Goal: Task Accomplishment & Management: Complete application form

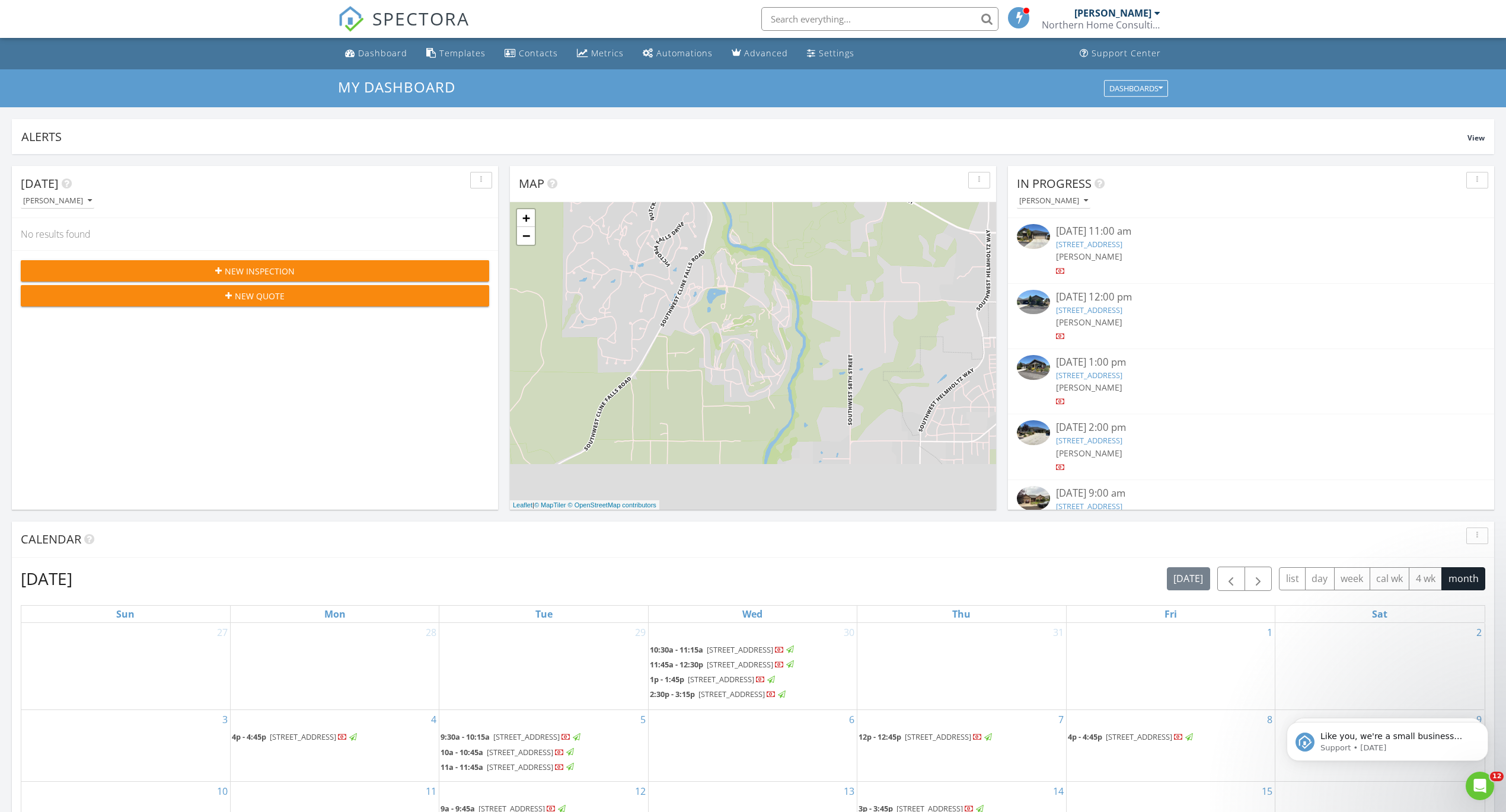
click at [319, 270] on div "New Inspection" at bounding box center [255, 271] width 449 height 12
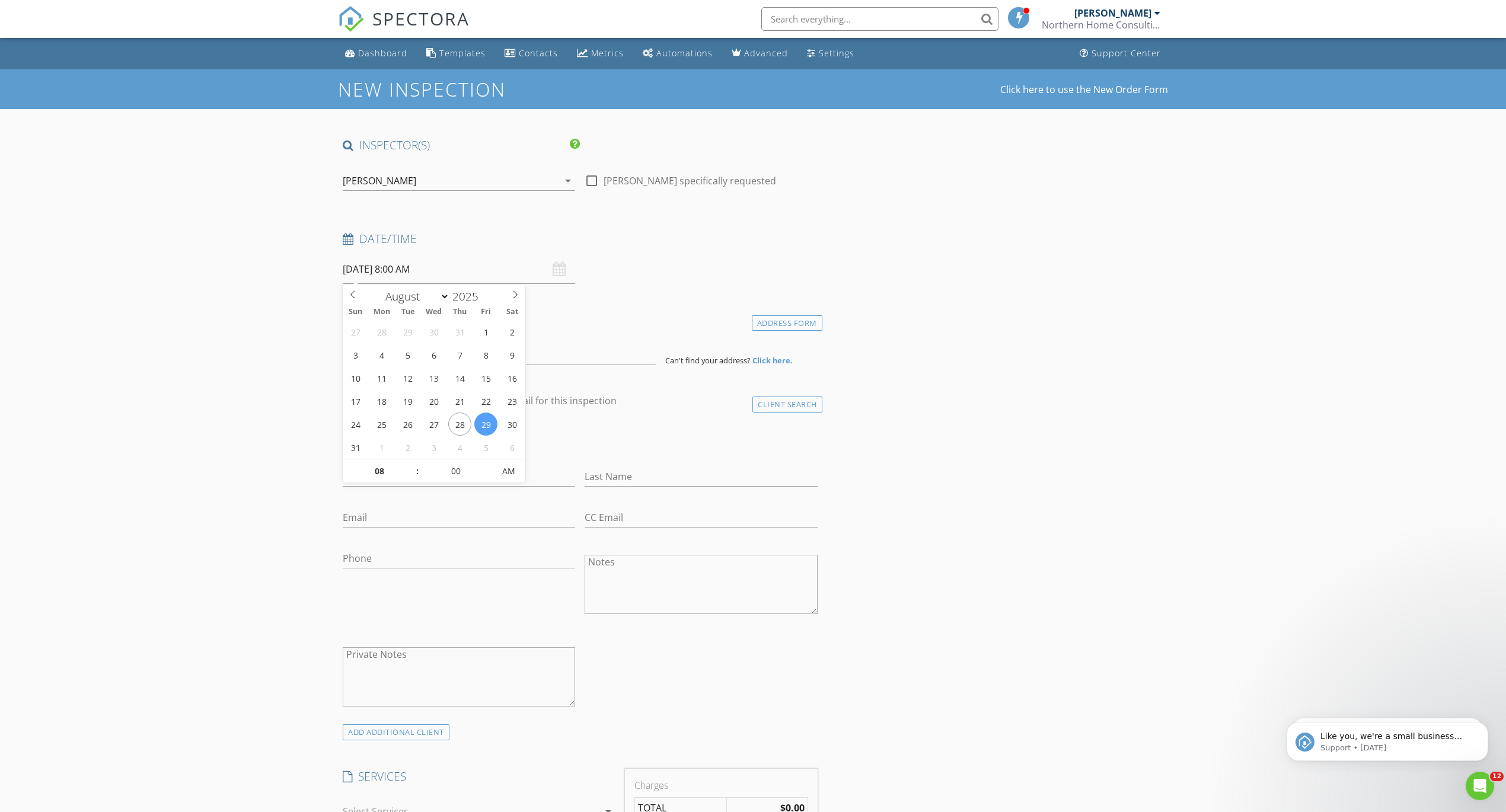
click at [371, 264] on input "08/29/2025 8:00 AM" at bounding box center [459, 269] width 233 height 29
type input "08/28/2025 8:00 AM"
type input "09"
type input "08/28/2025 9:00 AM"
click at [413, 463] on span at bounding box center [411, 465] width 8 height 12
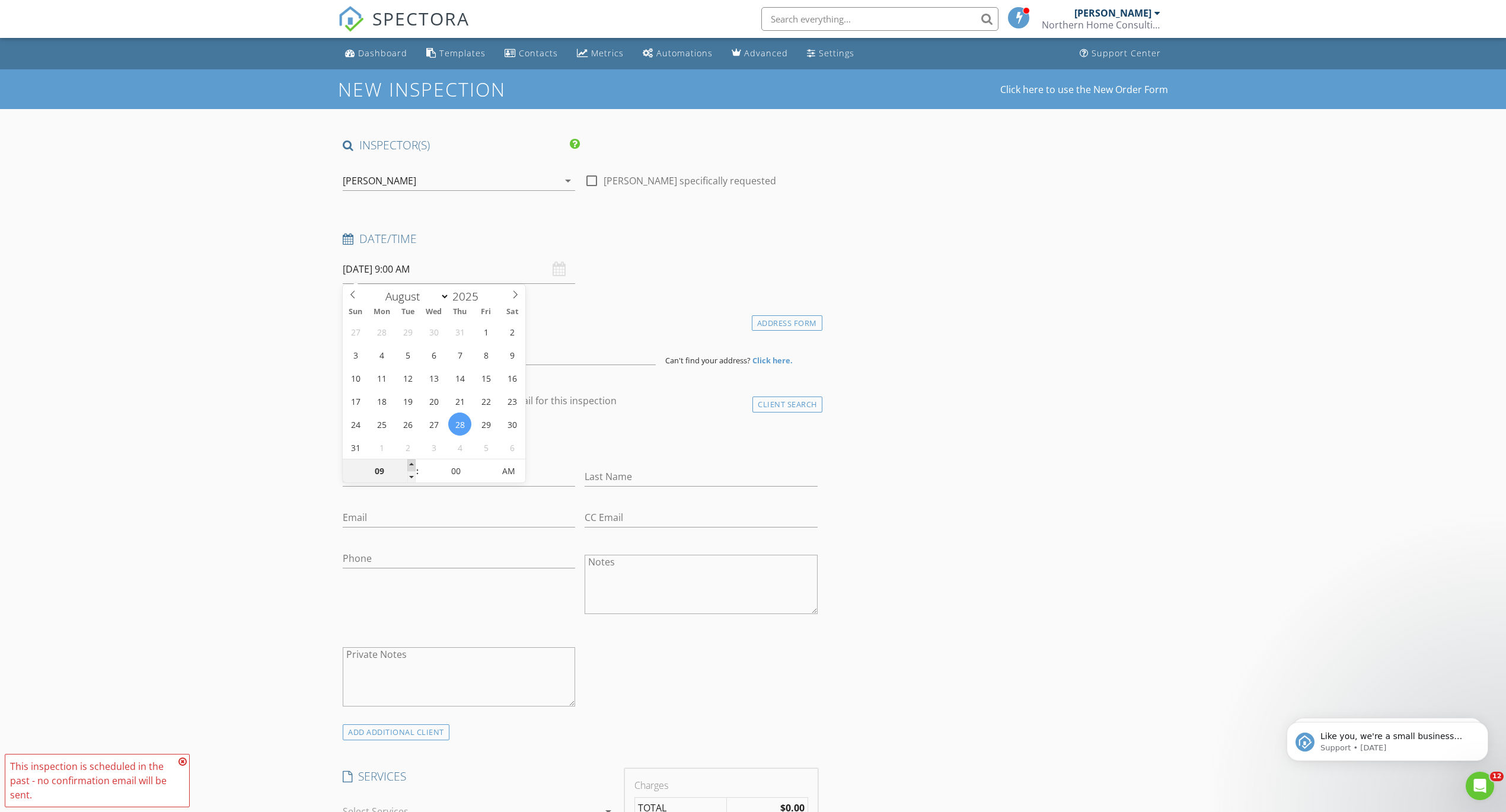
type input "10"
type input "08/28/2025 10:00 AM"
click at [413, 463] on span at bounding box center [411, 465] width 8 height 12
type input "11"
type input "08/28/2025 11:00 AM"
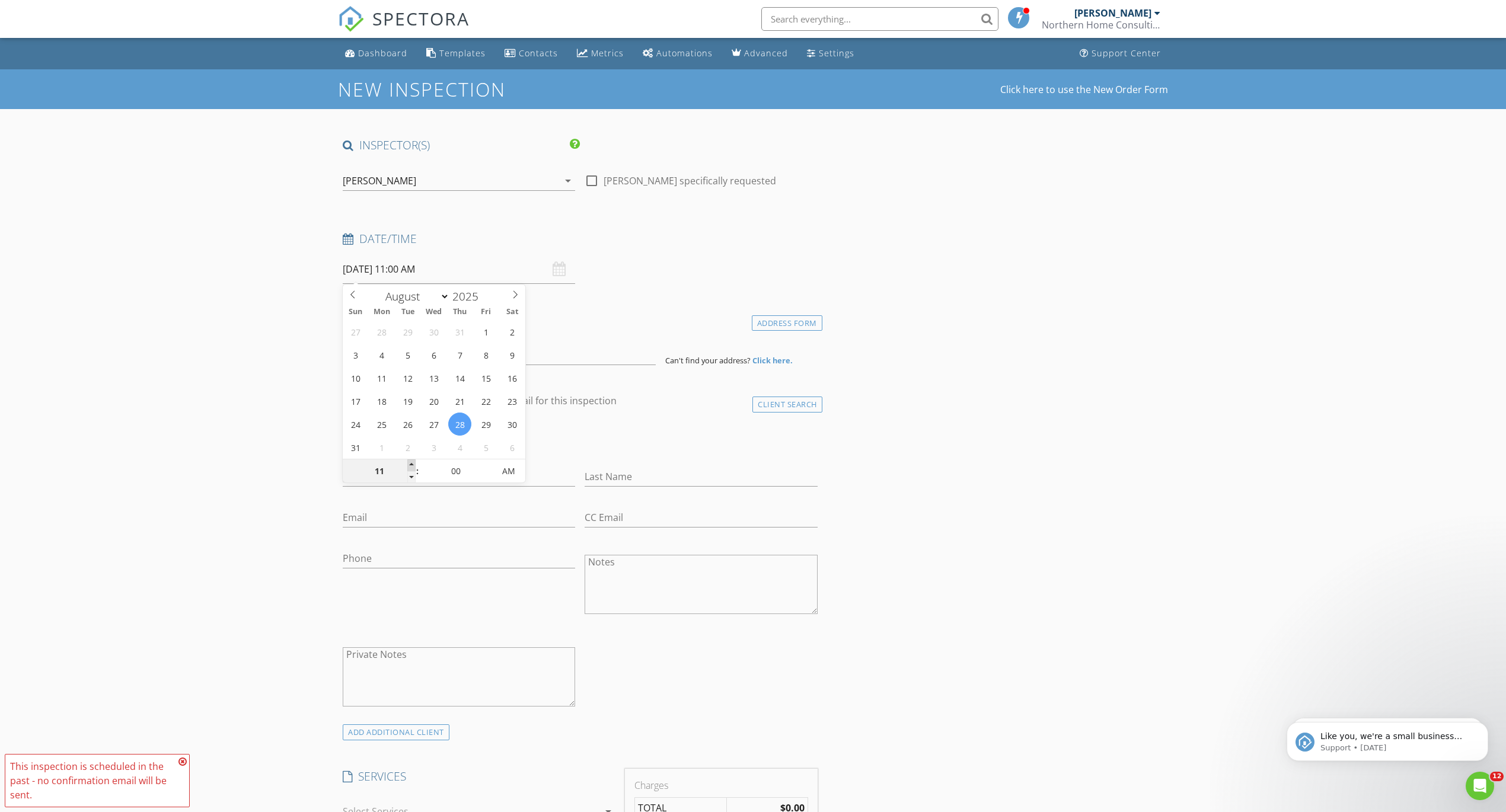
click at [413, 463] on span at bounding box center [411, 465] width 8 height 12
type input "12"
type input "08/28/2025 12:00 PM"
click at [413, 463] on span at bounding box center [411, 465] width 8 height 12
type input "01"
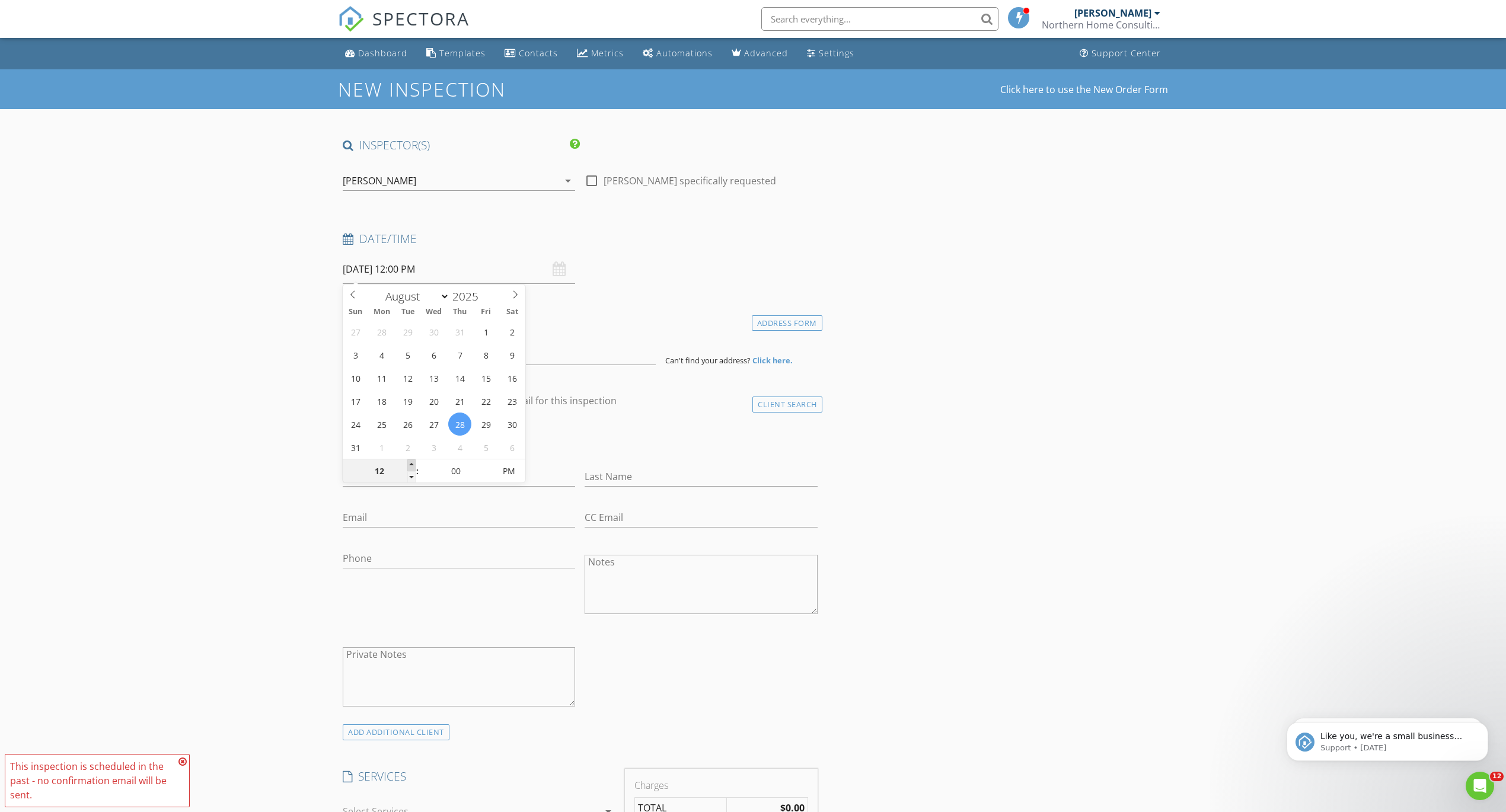
type input "08/28/2025 1:00 PM"
click at [413, 463] on span at bounding box center [411, 465] width 8 height 12
type input "02"
type input "08/28/2025 2:00 PM"
click at [413, 463] on span at bounding box center [411, 465] width 8 height 12
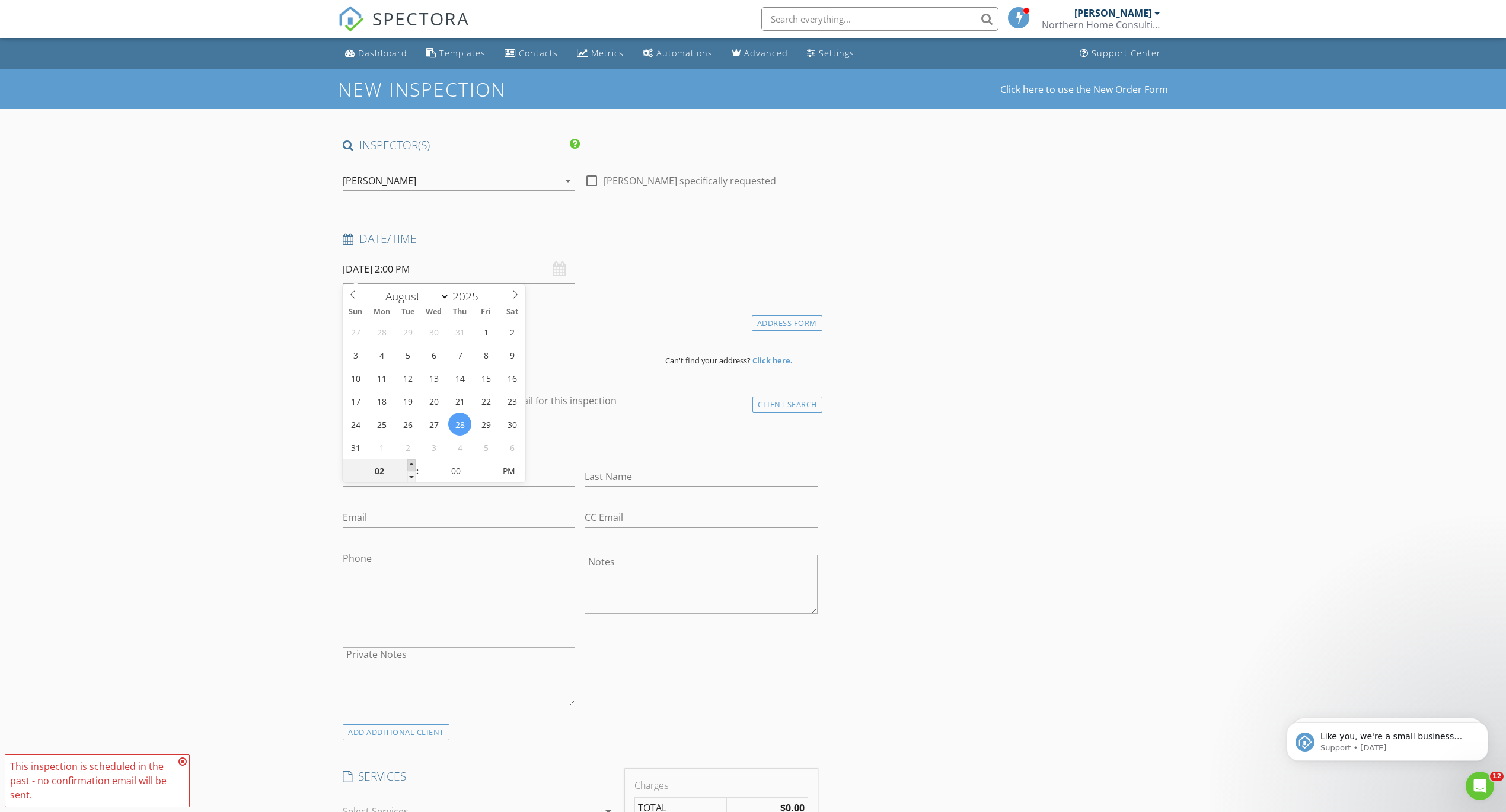
type input "03"
type input "[DATE] 3:00 PM"
click at [413, 463] on span at bounding box center [411, 465] width 8 height 12
click at [728, 249] on div "Date/Time" at bounding box center [580, 243] width 484 height 24
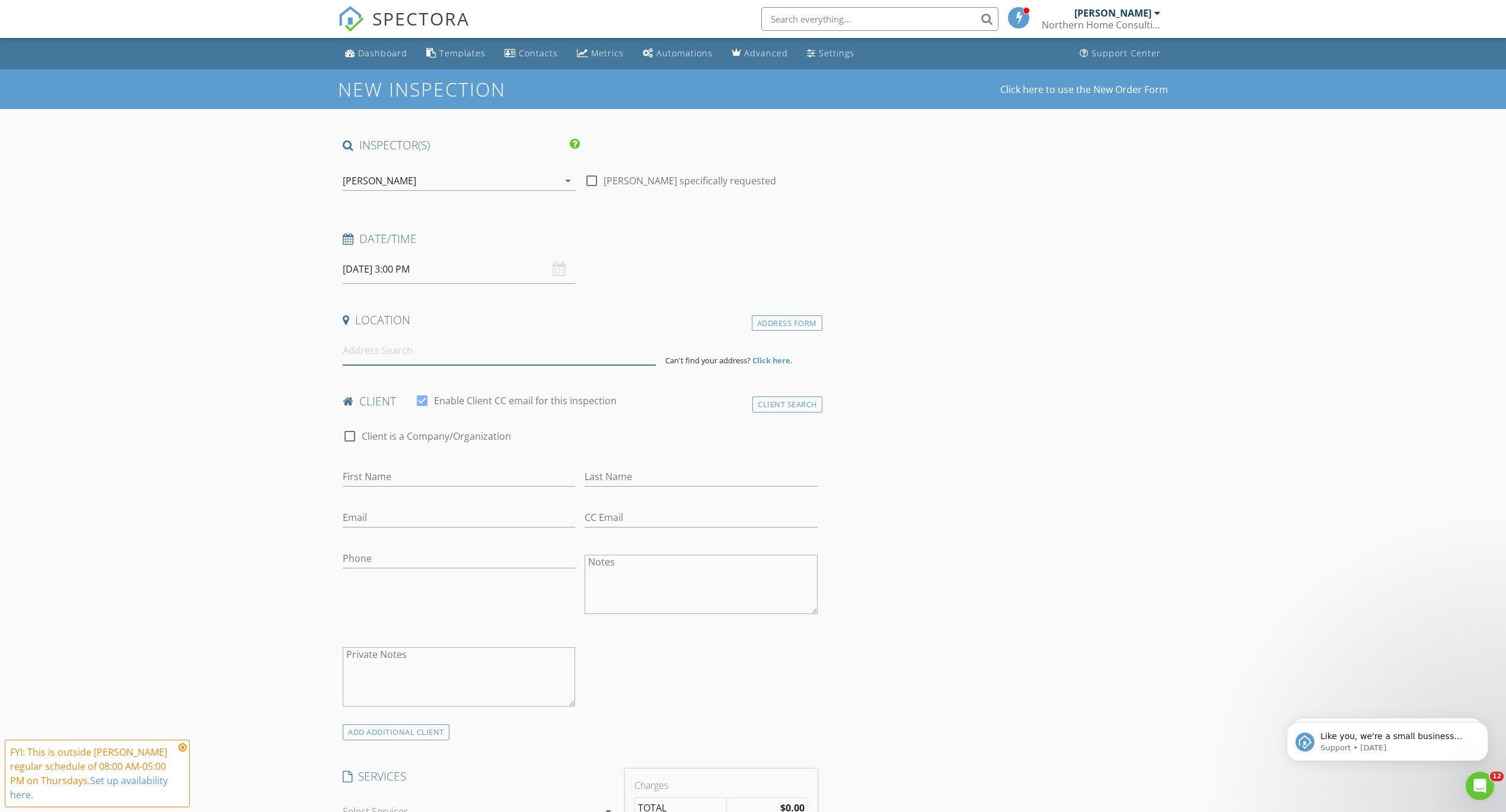
click at [449, 342] on input at bounding box center [499, 350] width 313 height 29
paste input "[STREET_ADDRESS]"
type input "2515 Northwest 22nd Street, Redmond, OR, USA"
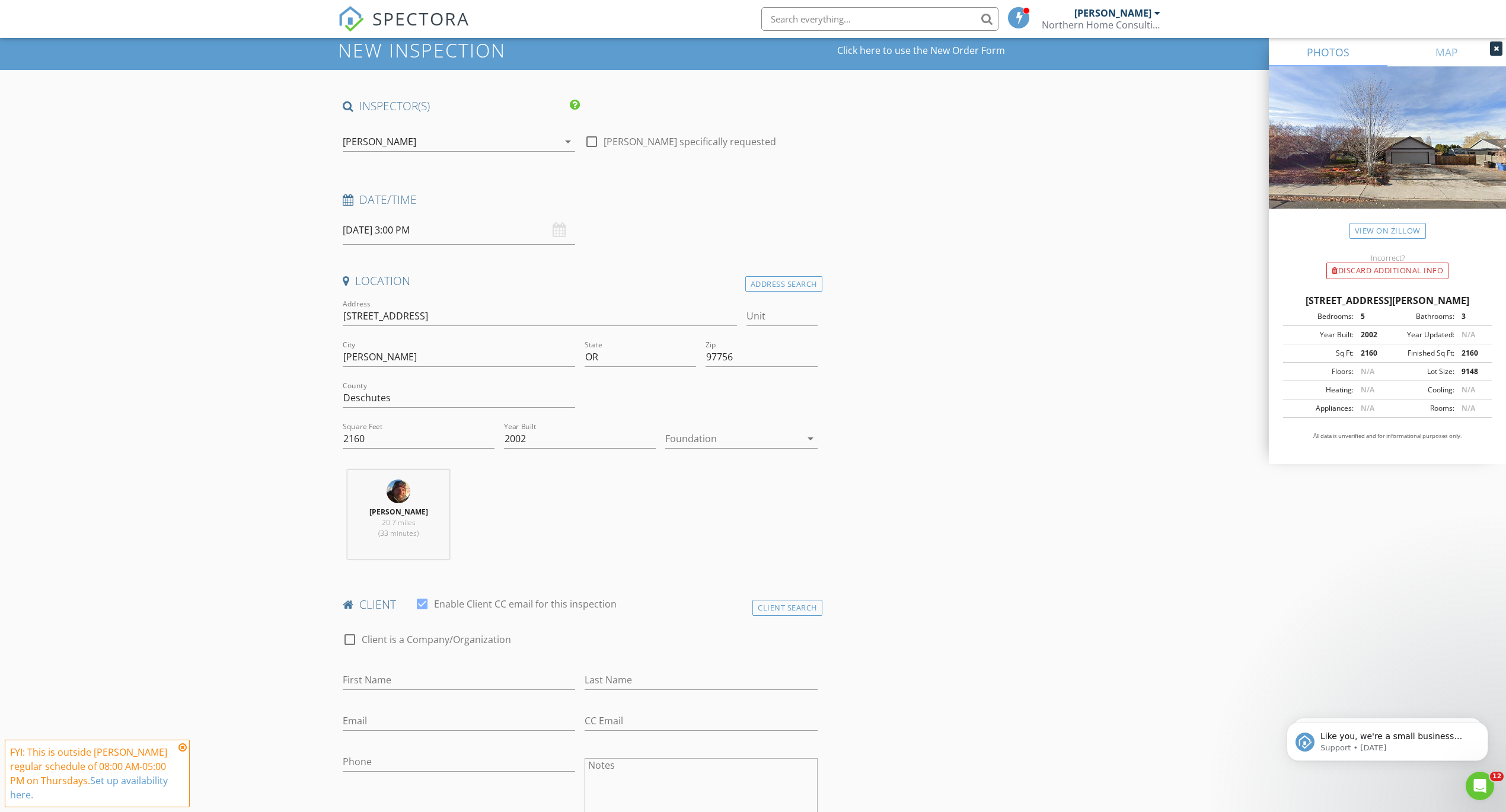
scroll to position [352, 0]
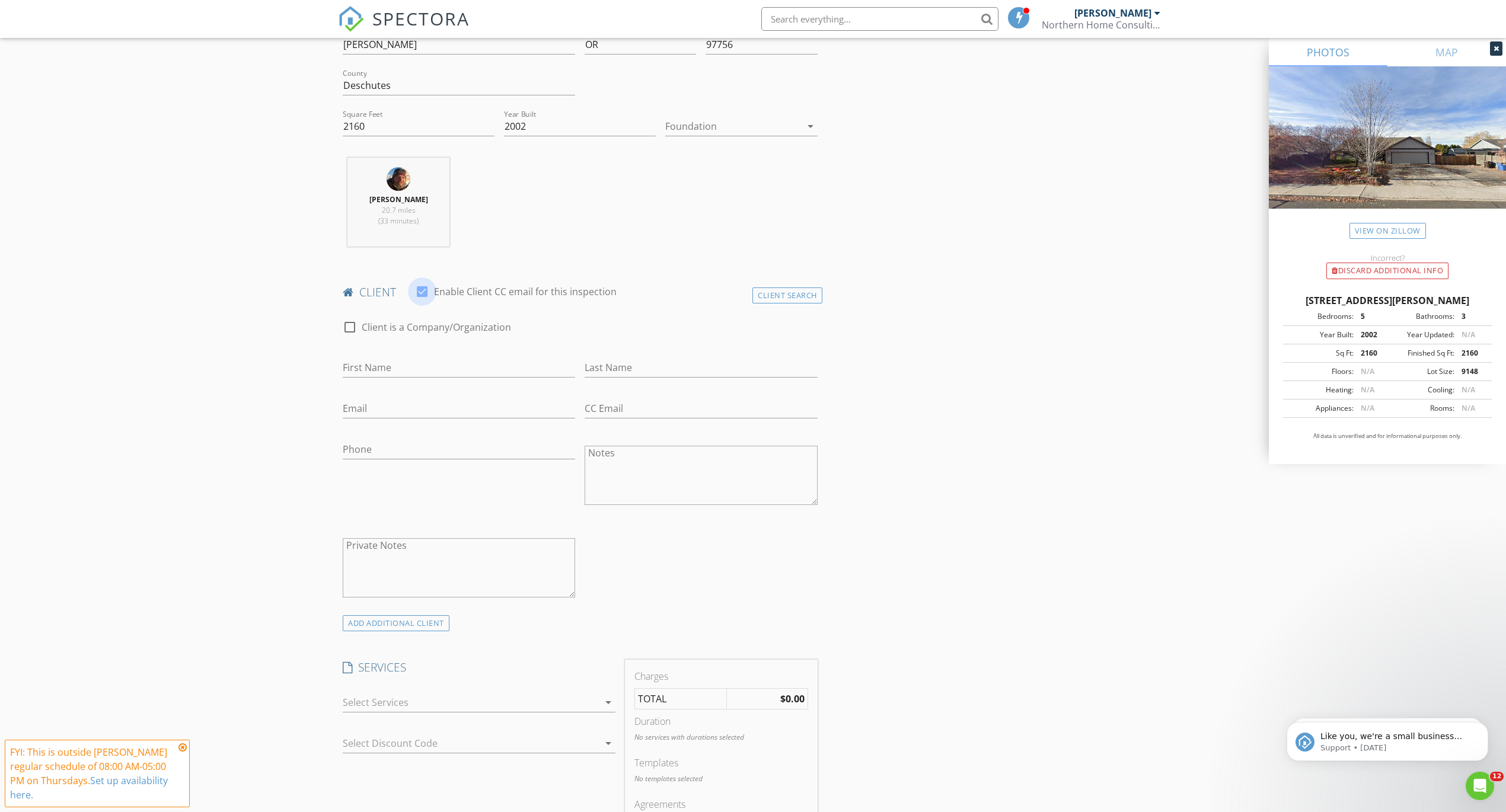
drag, startPoint x: 423, startPoint y: 289, endPoint x: 427, endPoint y: 299, distance: 10.8
click at [423, 290] on div at bounding box center [422, 292] width 20 height 20
checkbox input "false"
click at [786, 295] on div "Client Search" at bounding box center [787, 295] width 70 height 16
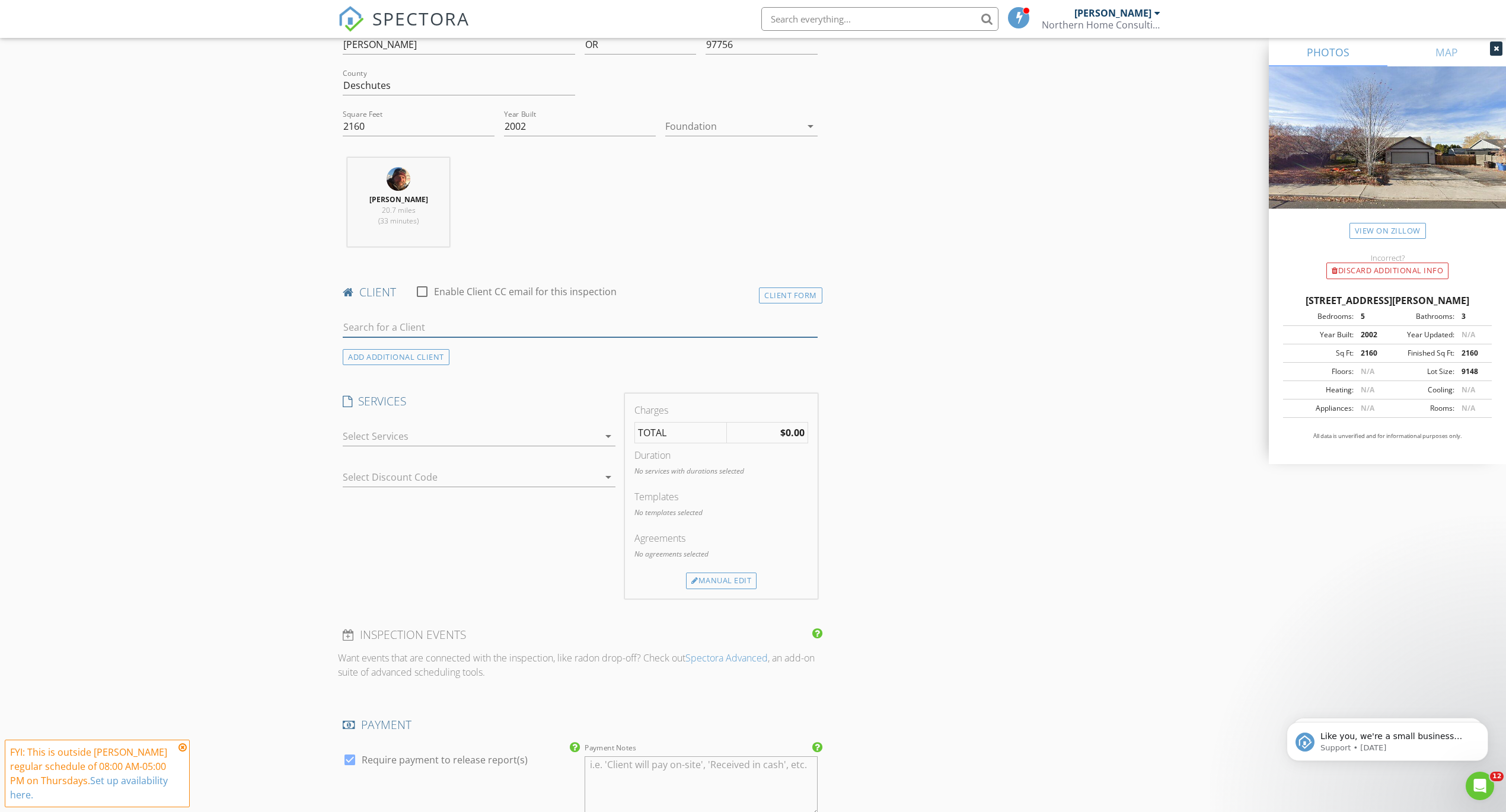
click at [476, 323] on input "text" at bounding box center [580, 327] width 475 height 20
type input "qual"
click at [401, 348] on div "Quality Drilling & Blasting" at bounding box center [436, 349] width 120 height 14
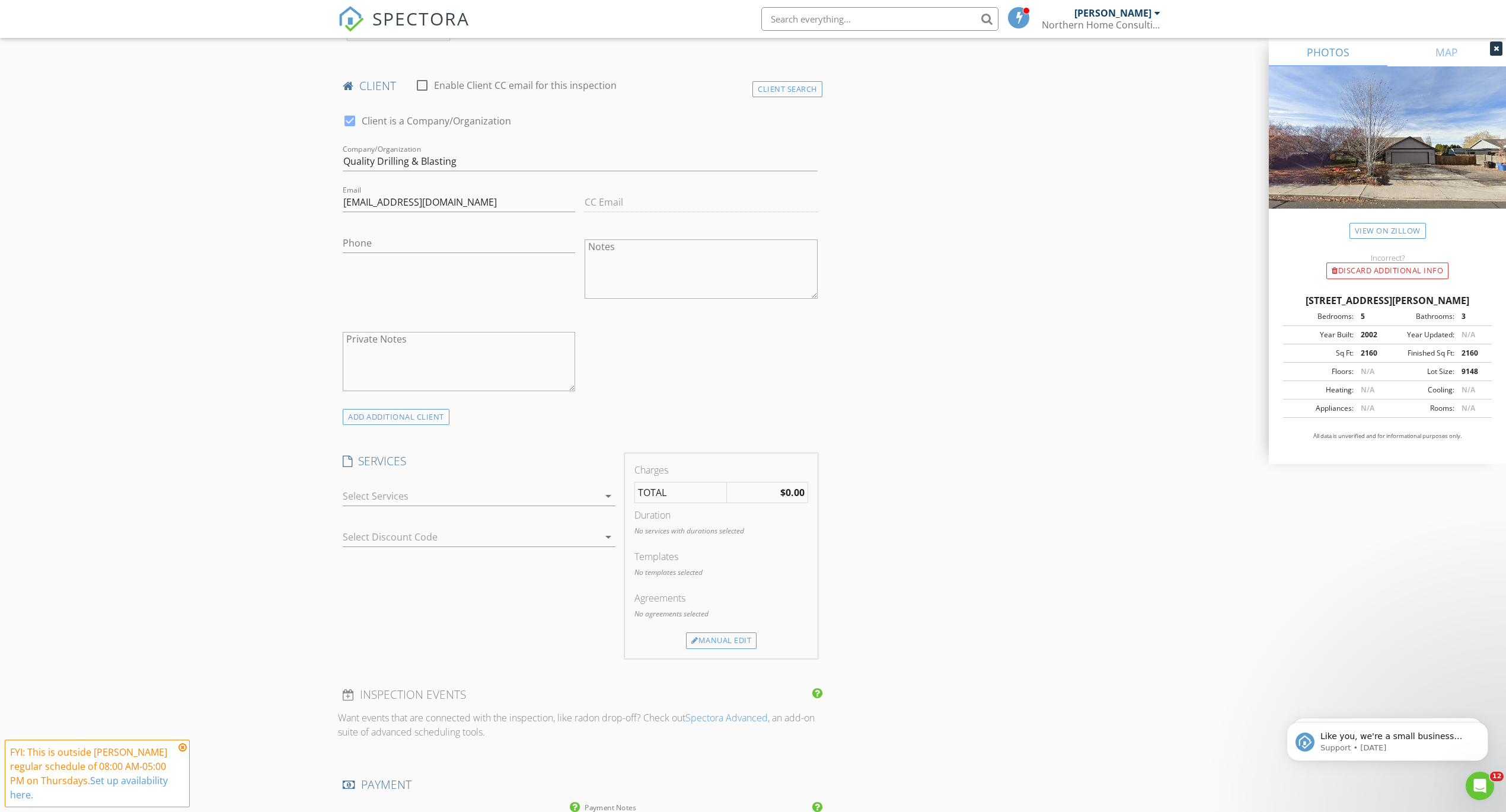
scroll to position [725, 0]
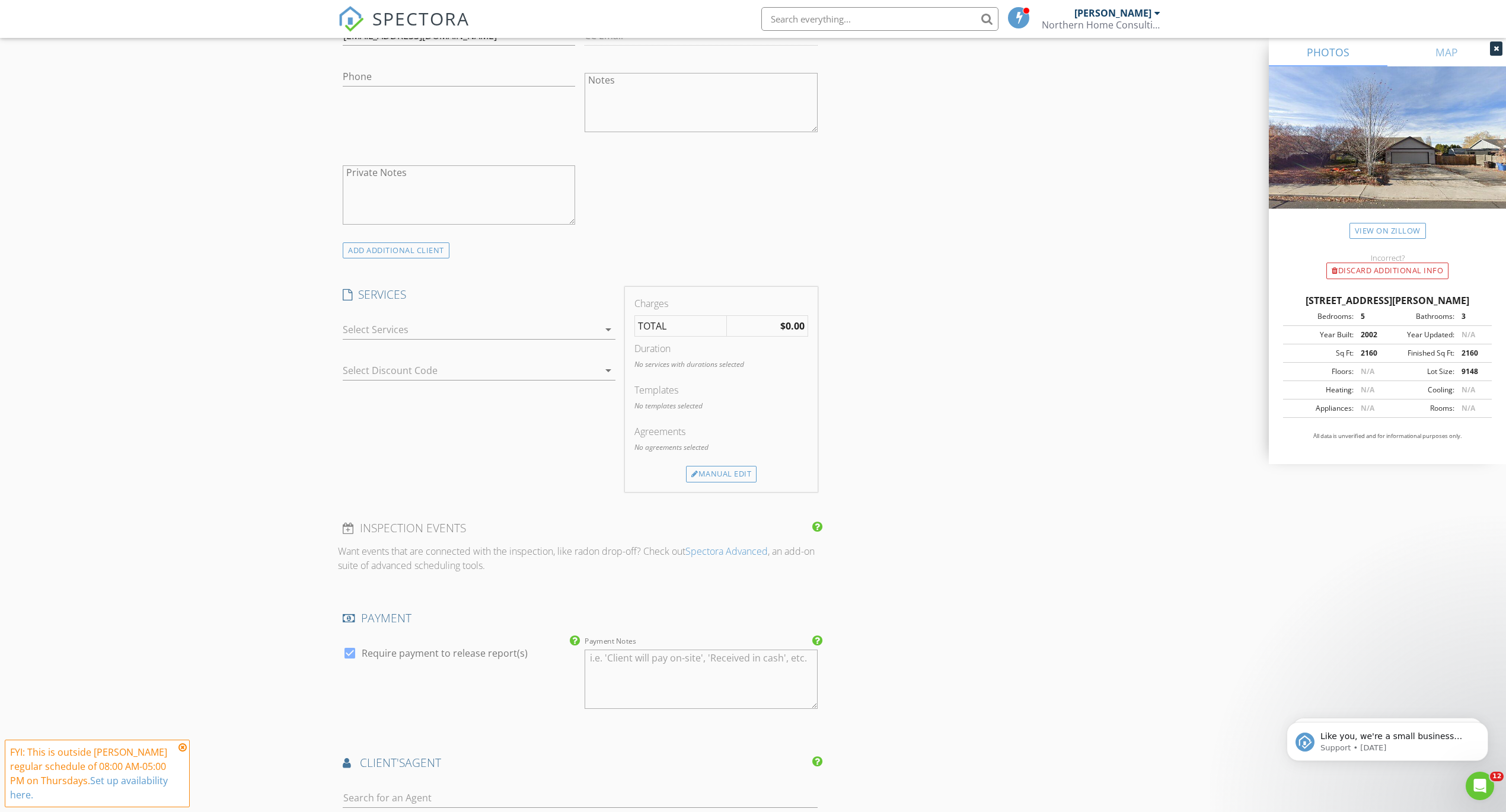
click at [392, 322] on div at bounding box center [470, 329] width 256 height 19
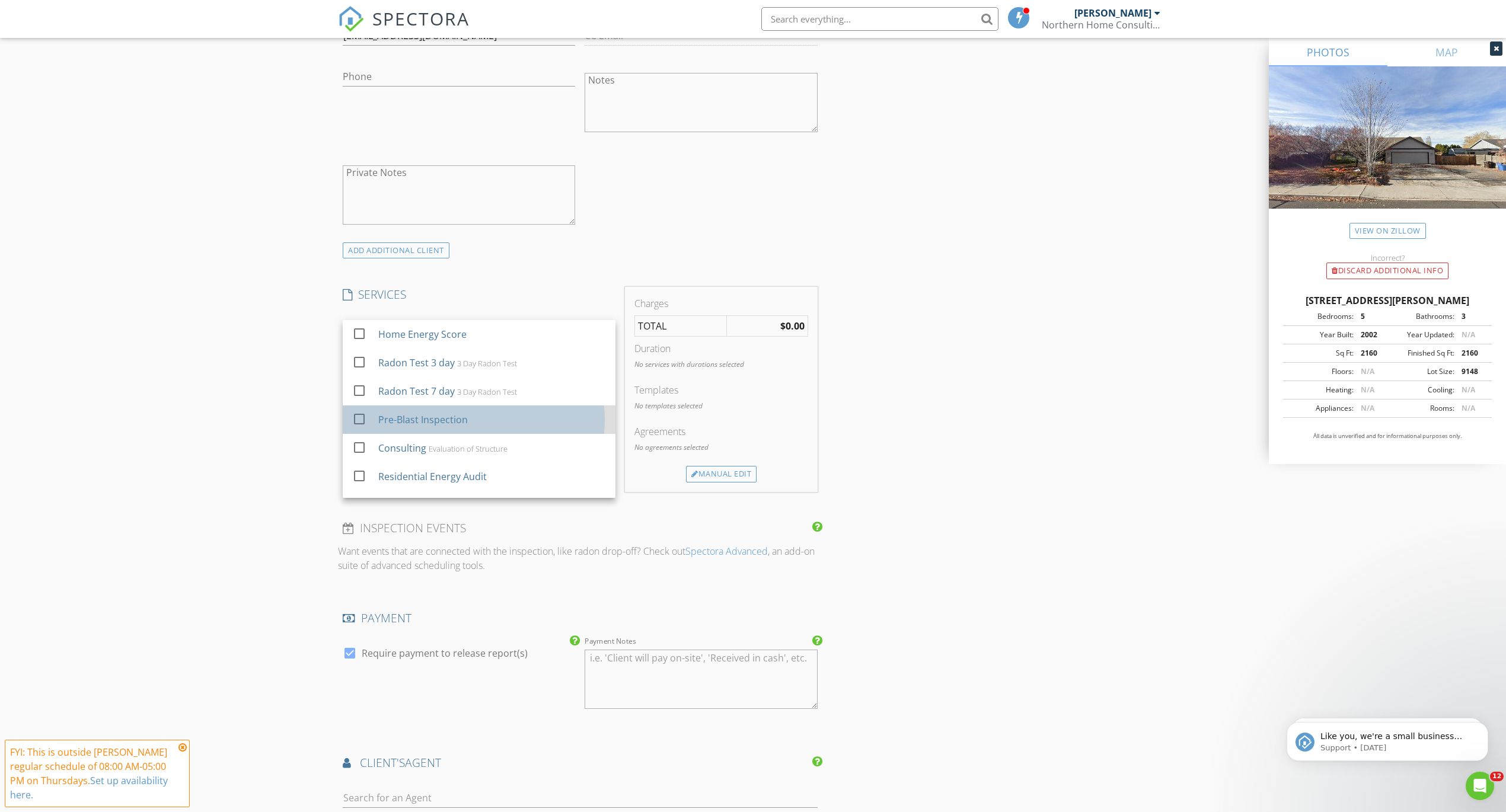
click at [421, 423] on div "Pre-Blast Inspection" at bounding box center [423, 420] width 90 height 14
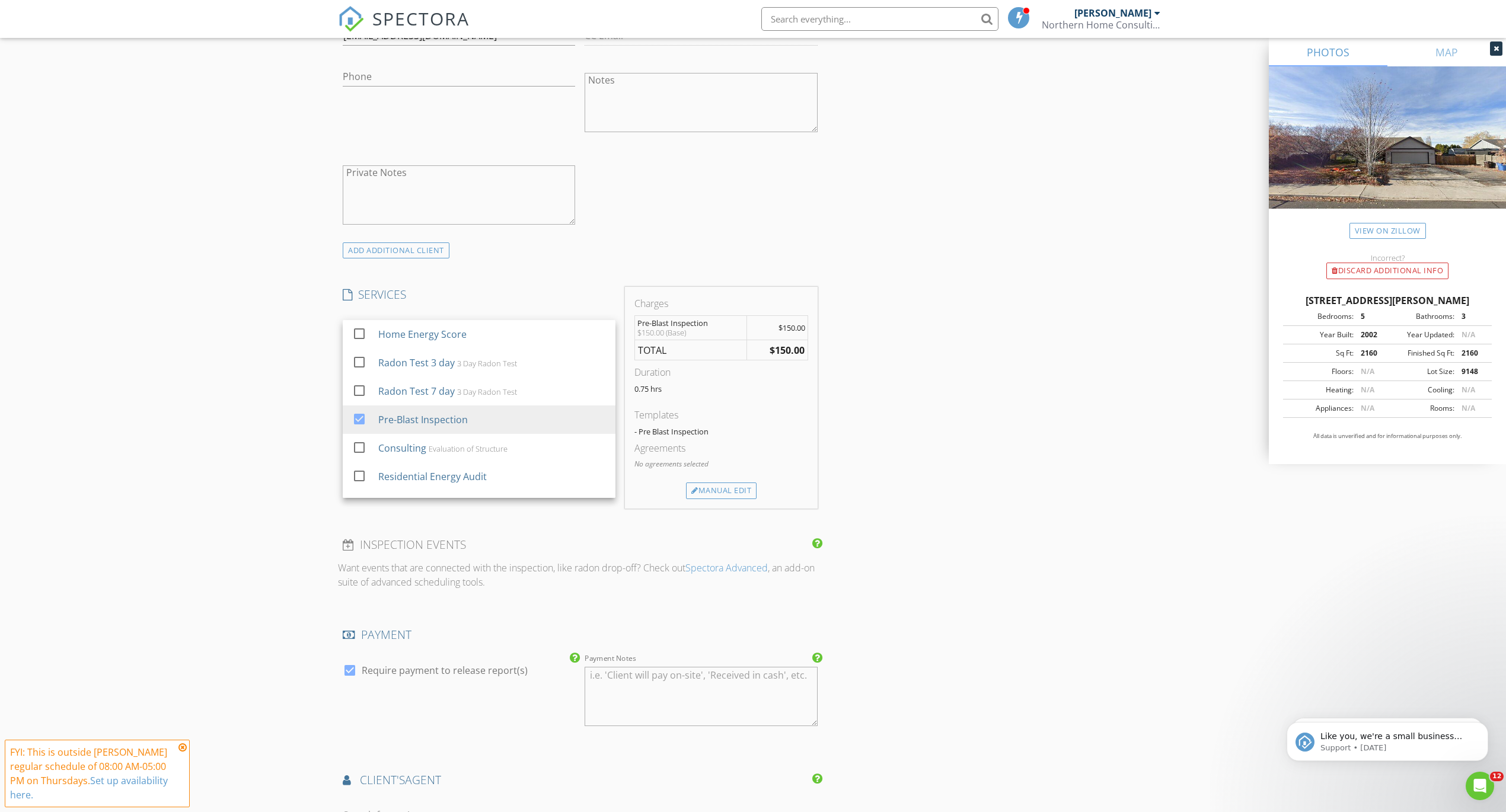
click at [572, 520] on div "INSPECTOR(S) check_box David Harrell PRIMARY David Harrell arrow_drop_down chec…" at bounding box center [580, 358] width 484 height 1891
click at [350, 670] on div at bounding box center [350, 670] width 20 height 20
checkbox input "false"
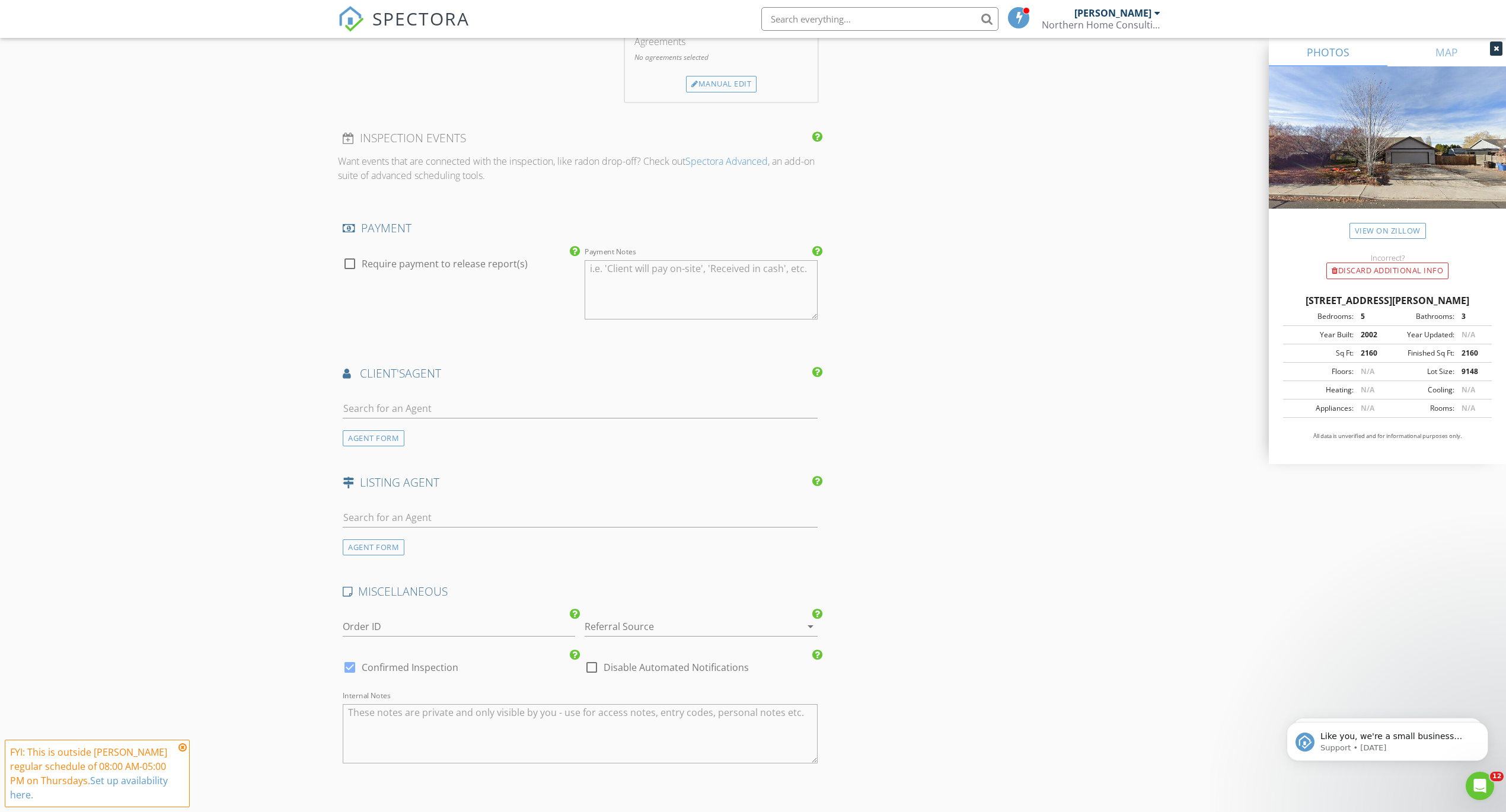
scroll to position [1278, 0]
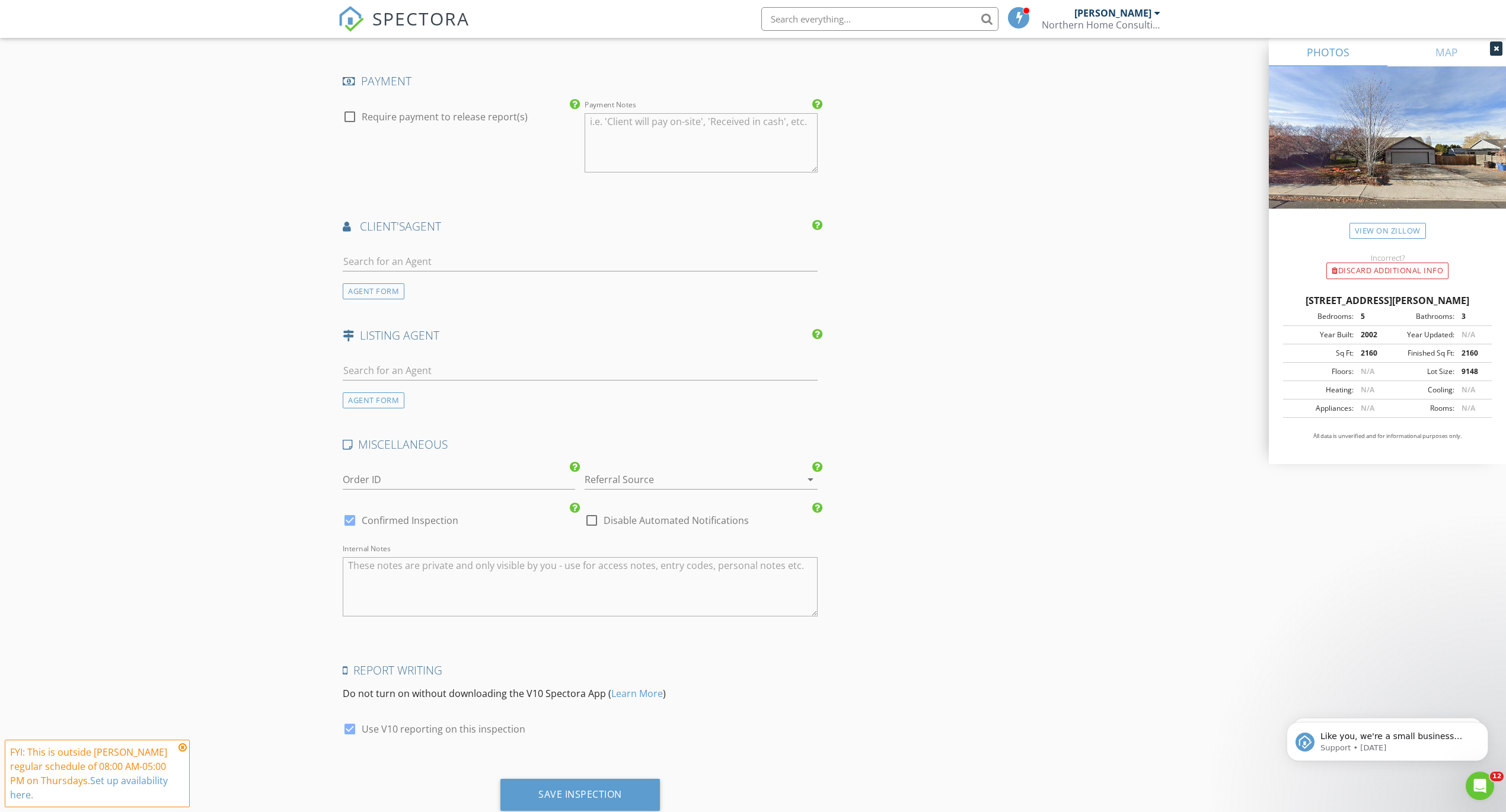
click at [591, 517] on div at bounding box center [592, 520] width 20 height 20
checkbox input "true"
click at [444, 583] on textarea "Internal Notes" at bounding box center [580, 587] width 475 height 59
paste textarea "541-852-6770"
type textarea "Kambry 541-852-6770"
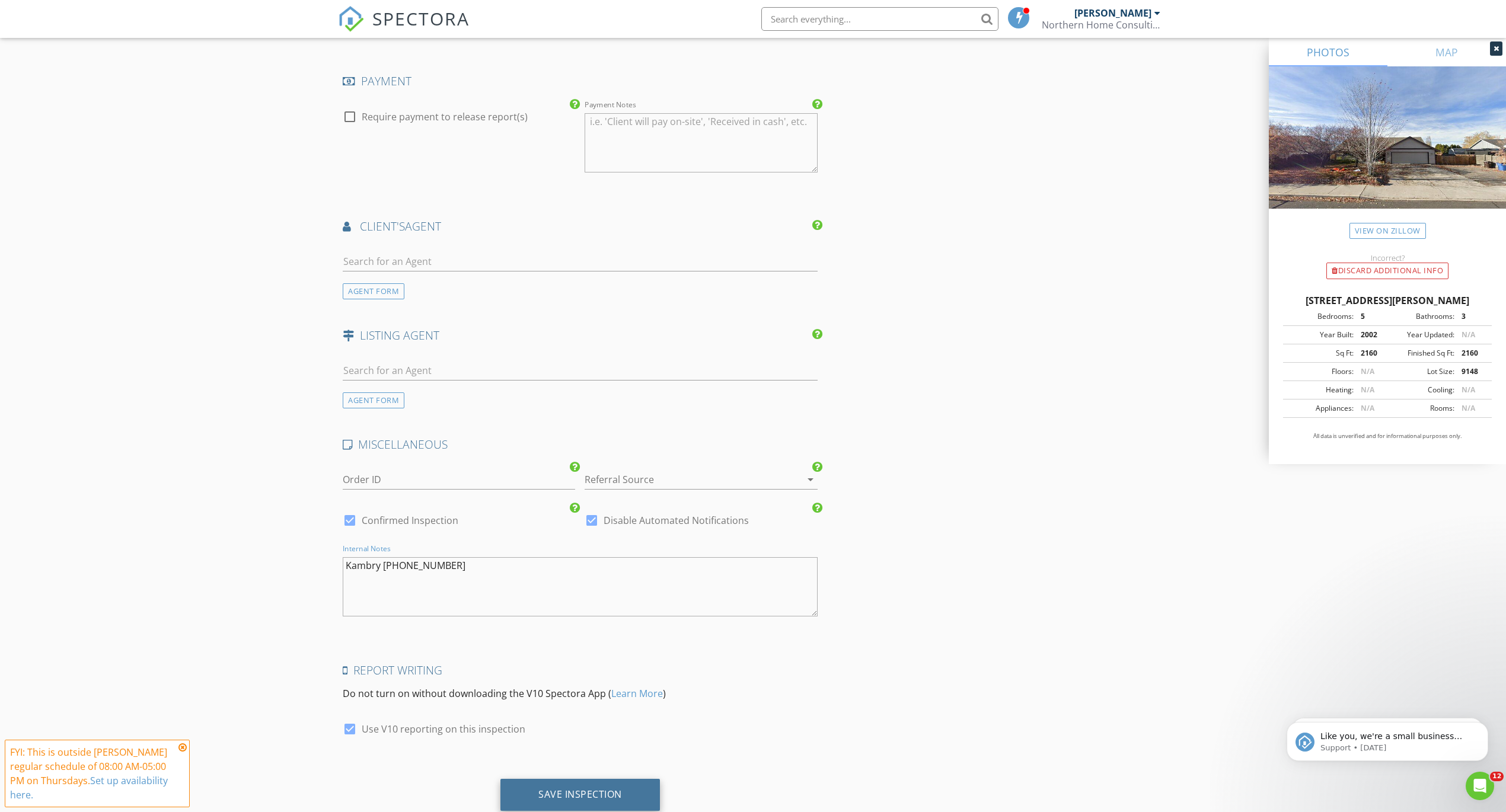
click at [608, 797] on div "Save Inspection" at bounding box center [580, 794] width 84 height 12
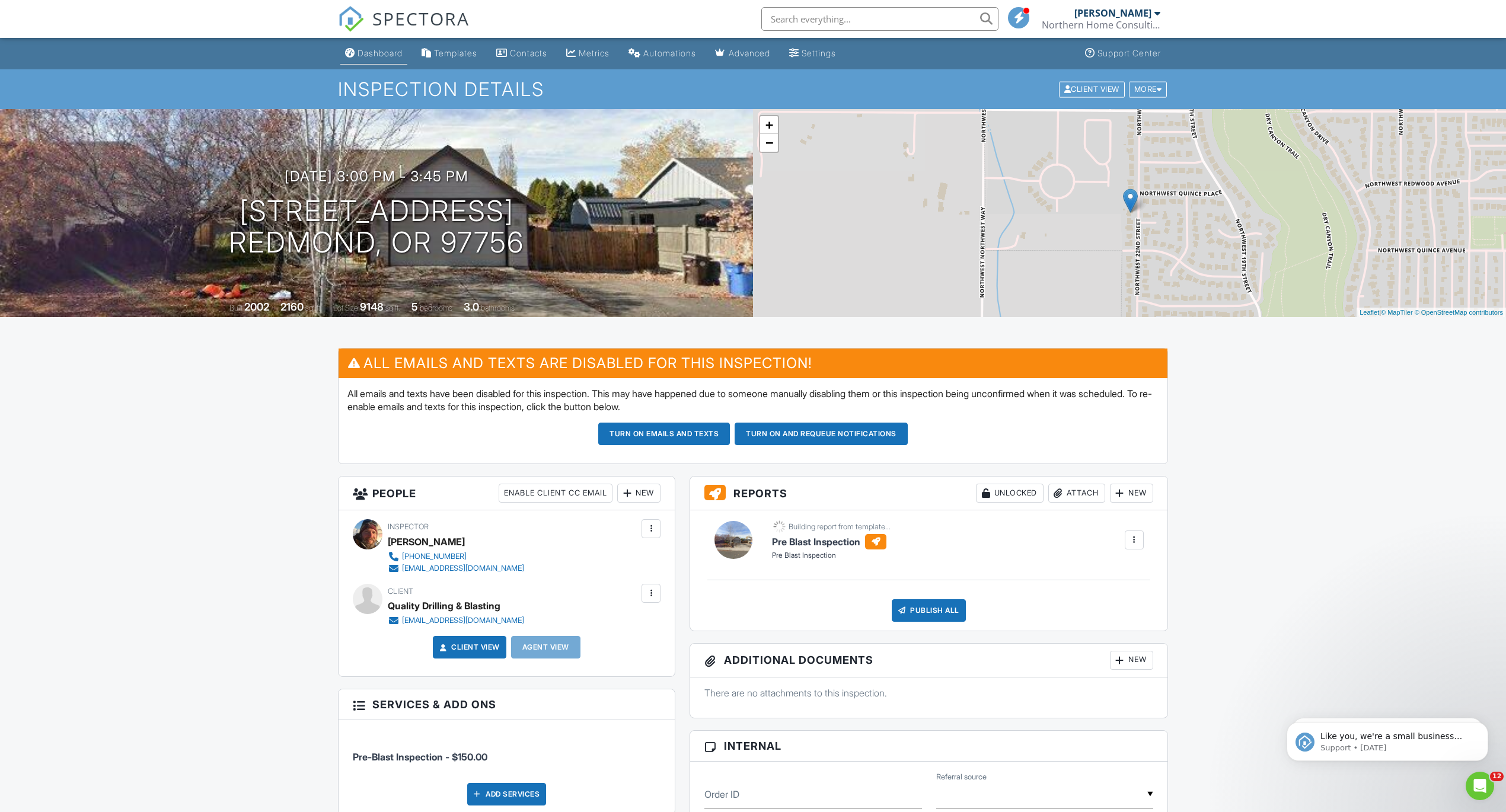
click at [376, 48] on div "Dashboard" at bounding box center [380, 53] width 45 height 10
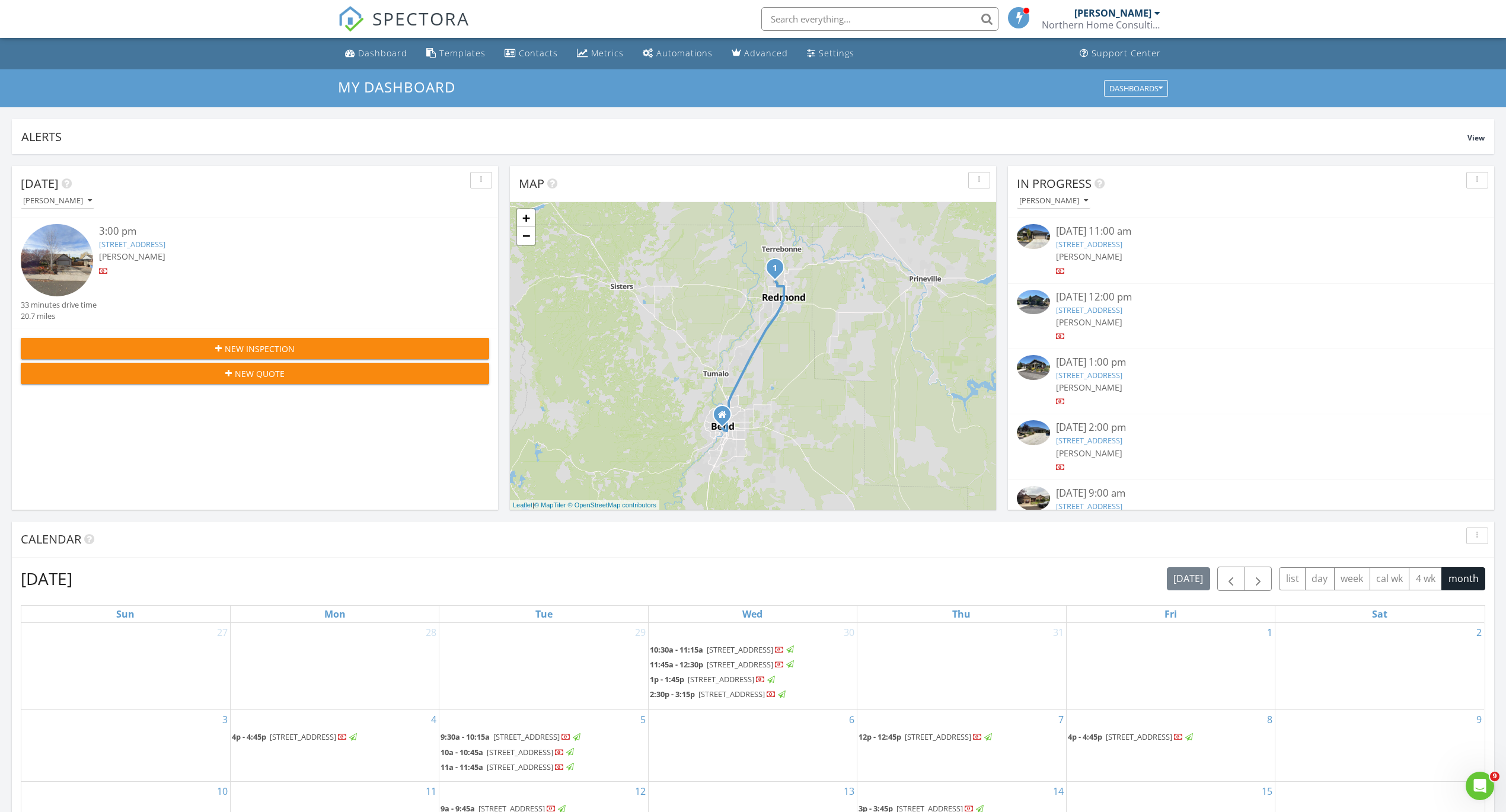
click at [277, 349] on span "New Inspection" at bounding box center [259, 348] width 70 height 12
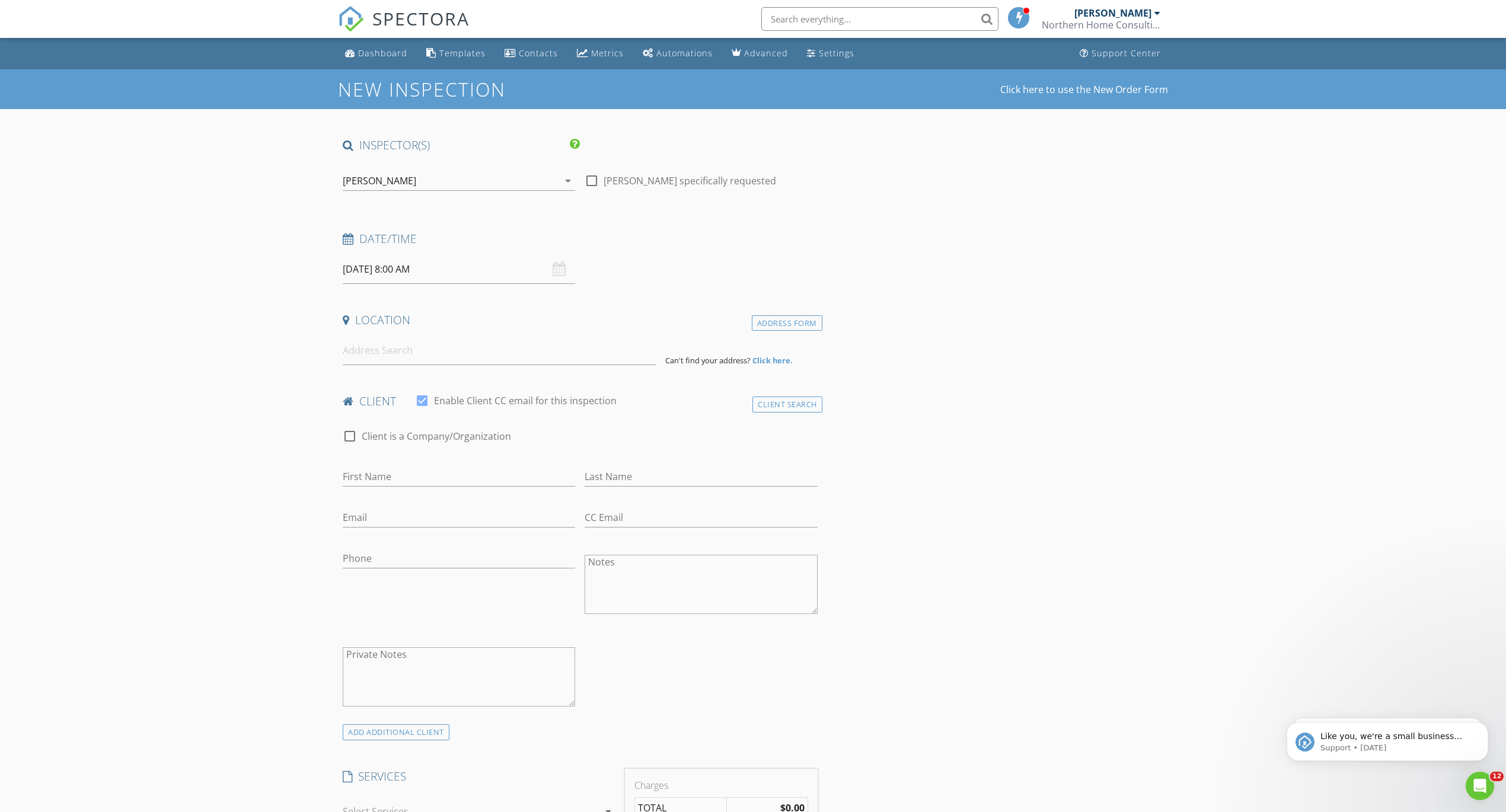
click at [410, 267] on input "08/29/2025 8:00 AM" at bounding box center [459, 269] width 233 height 29
type input "08/28/2025 8:00 AM"
type input "09"
type input "08/28/2025 9:00 AM"
click at [411, 464] on span at bounding box center [411, 465] width 8 height 12
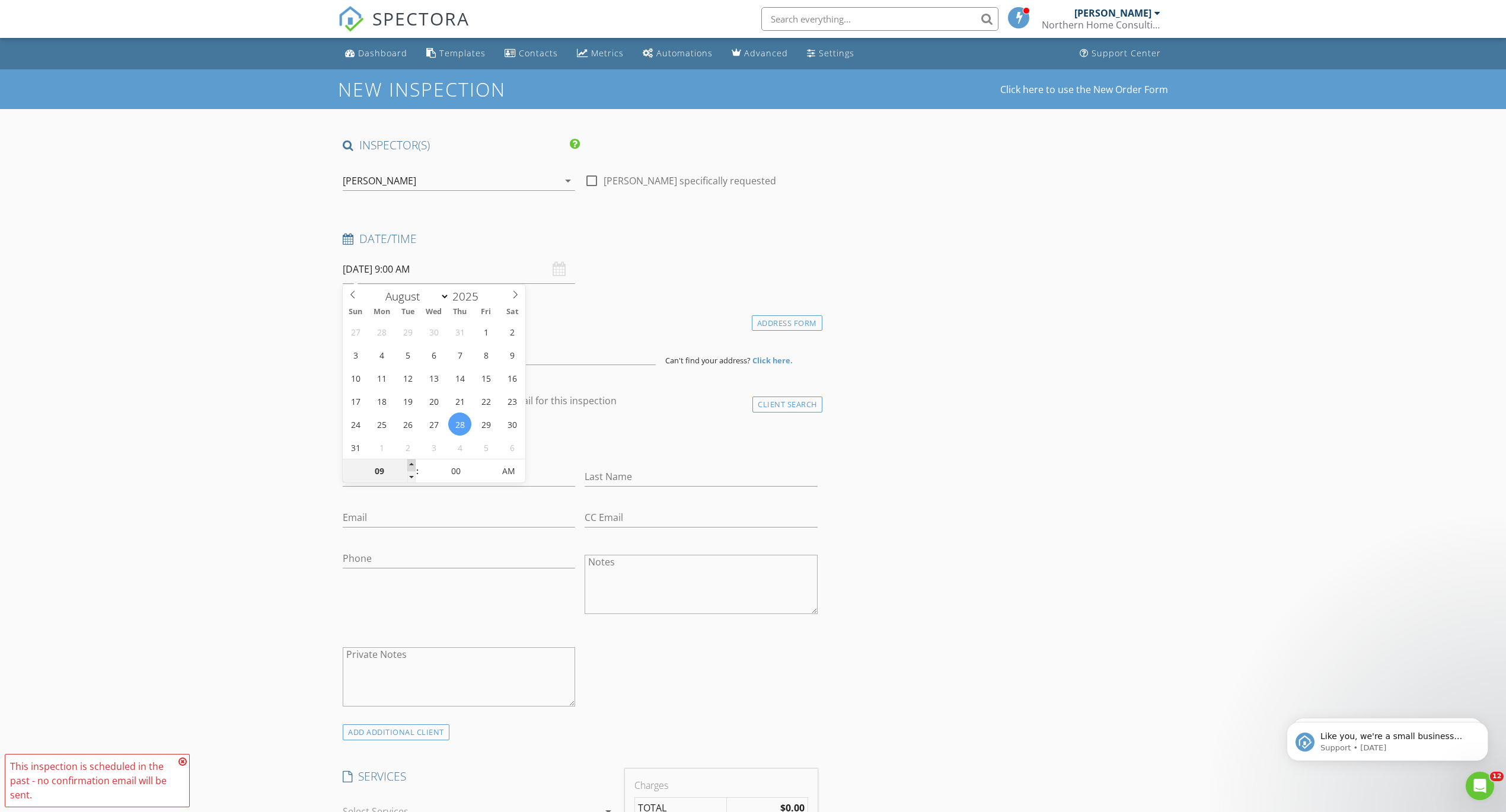
type input "10"
type input "08/28/2025 10:00 AM"
click at [411, 464] on span at bounding box center [411, 465] width 8 height 12
type input "11"
type input "08/28/2025 11:00 AM"
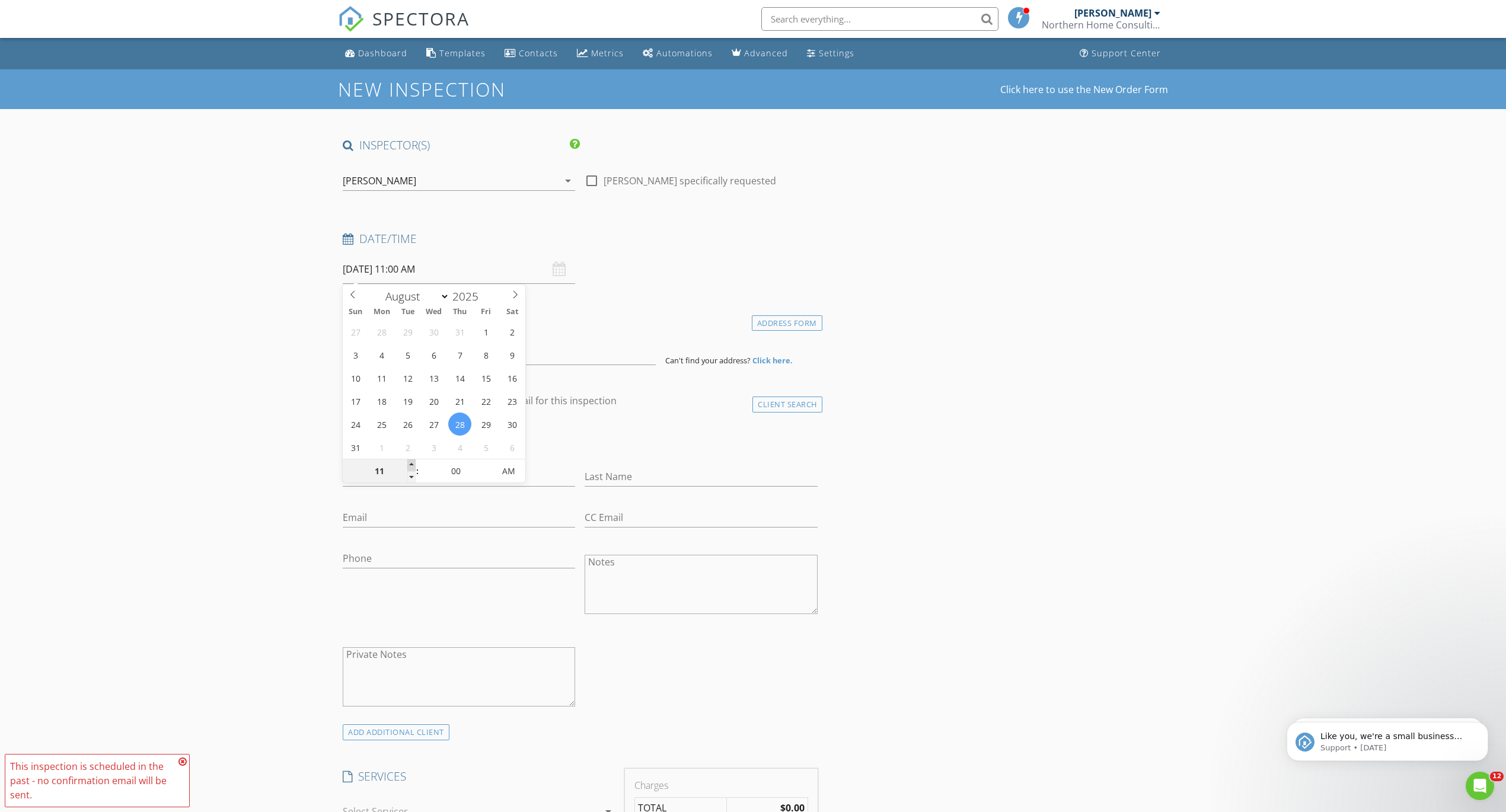
click at [411, 464] on span at bounding box center [411, 465] width 8 height 12
type input "12"
type input "08/28/2025 12:00 PM"
click at [411, 465] on span at bounding box center [411, 465] width 8 height 12
type input "01"
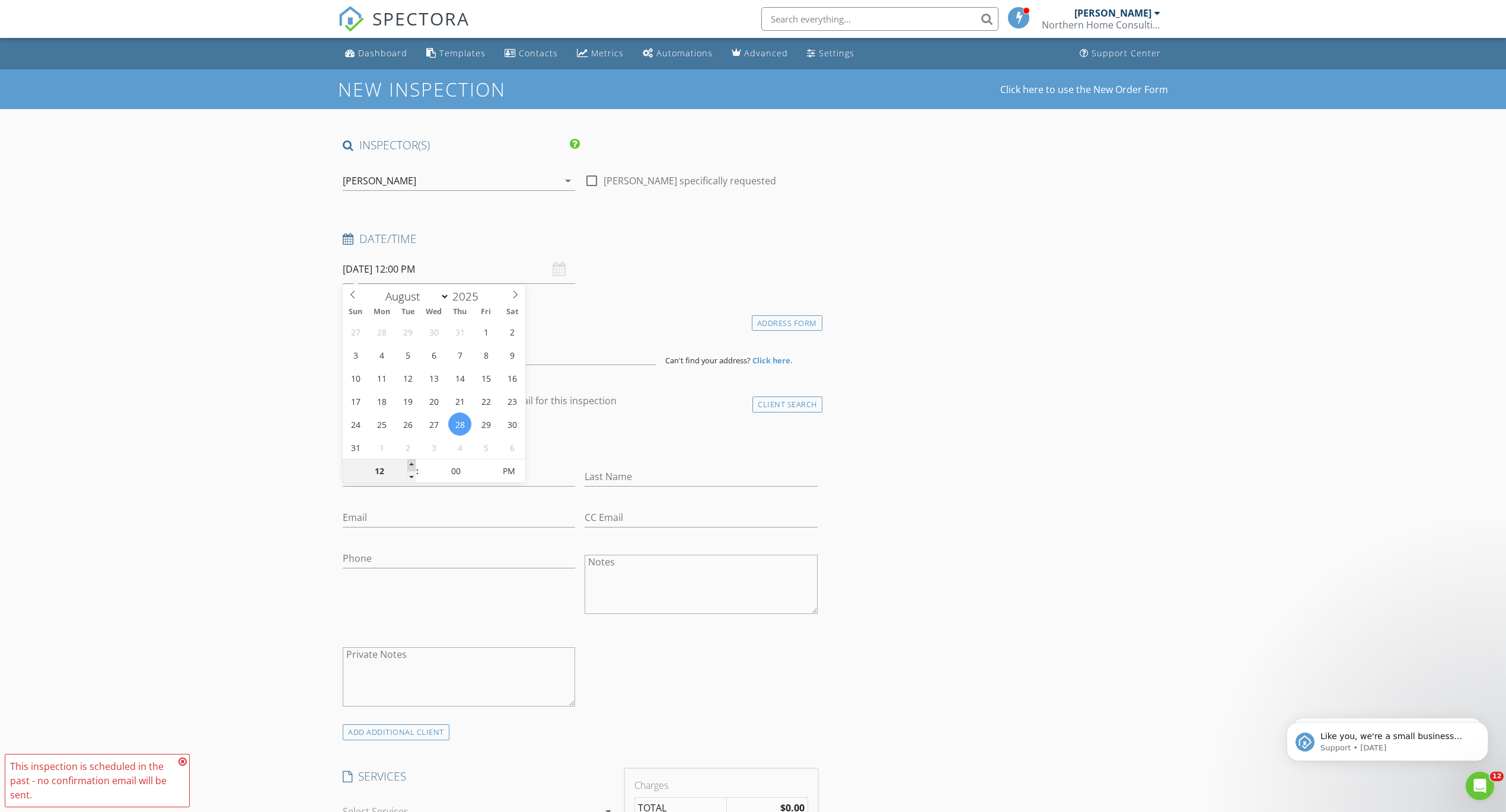
type input "08/28/2025 1:00 PM"
click at [411, 465] on span at bounding box center [411, 465] width 8 height 12
type input "02"
type input "08/28/2025 2:00 PM"
click at [411, 465] on span at bounding box center [411, 465] width 8 height 12
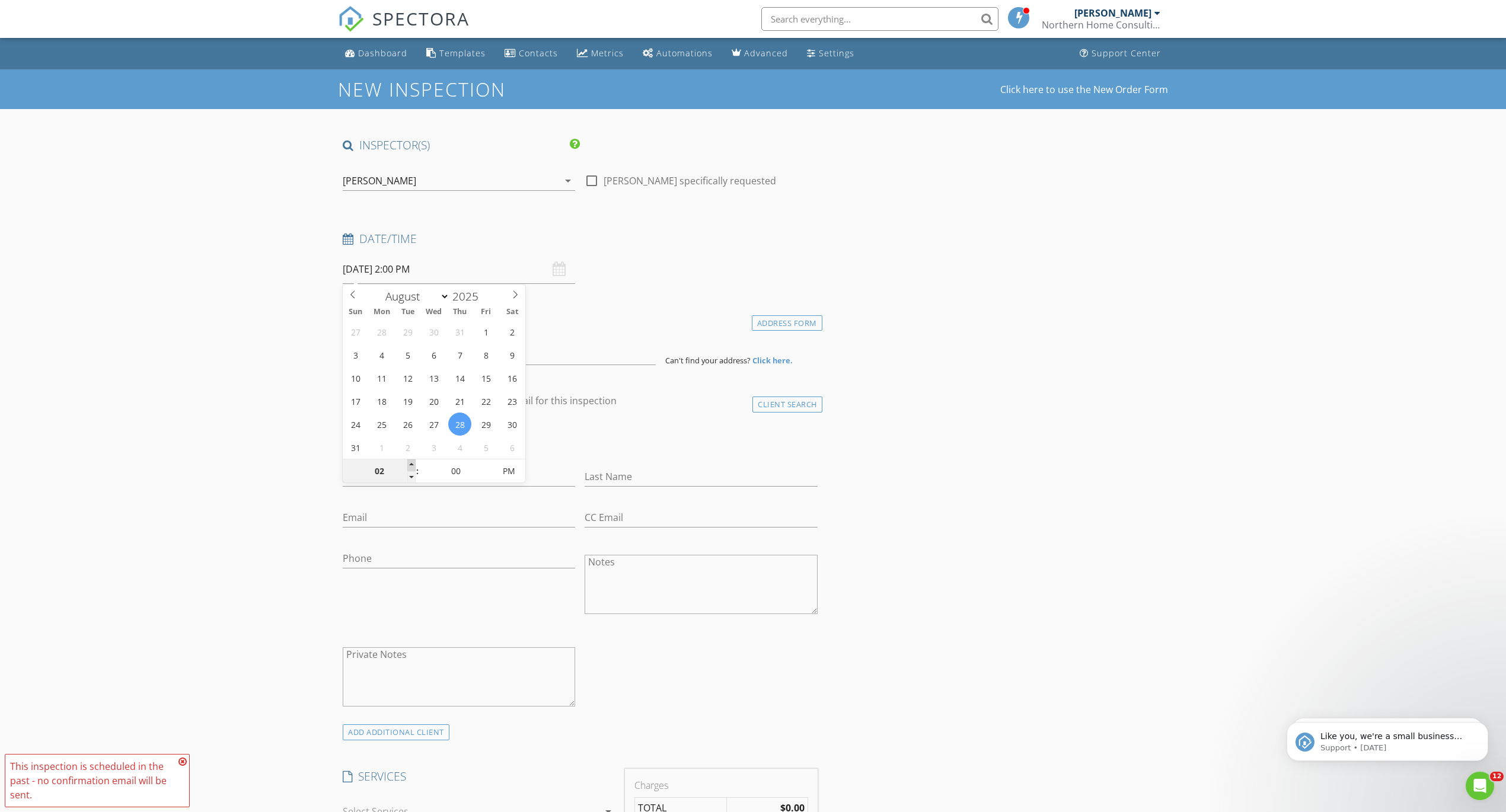
type input "03"
type input "[DATE] 3:00 PM"
click at [411, 465] on span at bounding box center [411, 465] width 8 height 12
type input "04"
type input "[DATE] 4:00 PM"
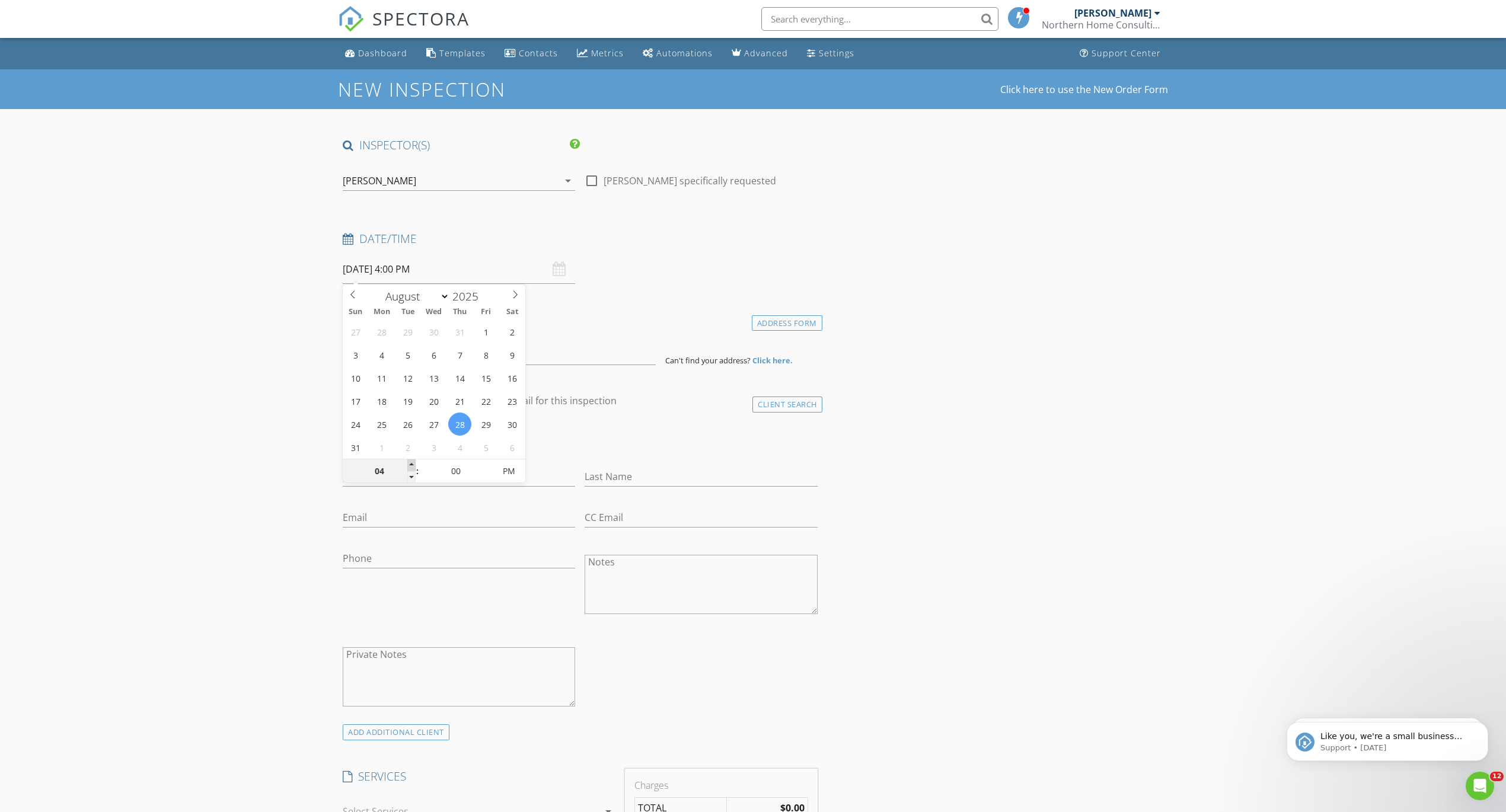
click at [411, 465] on span at bounding box center [411, 465] width 8 height 12
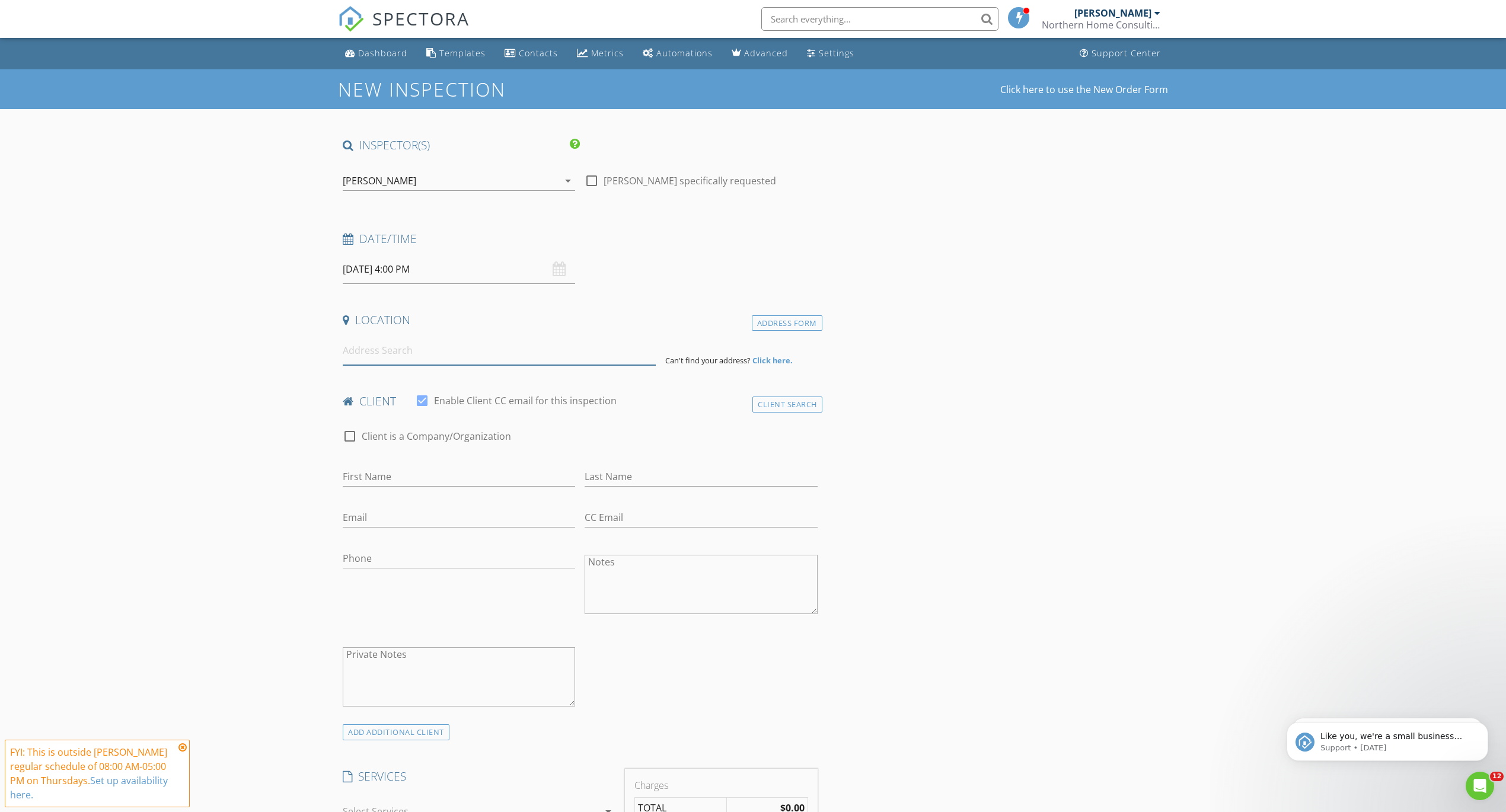
click at [406, 357] on input at bounding box center [499, 350] width 313 height 29
paste input "[STREET_ADDRESS]"
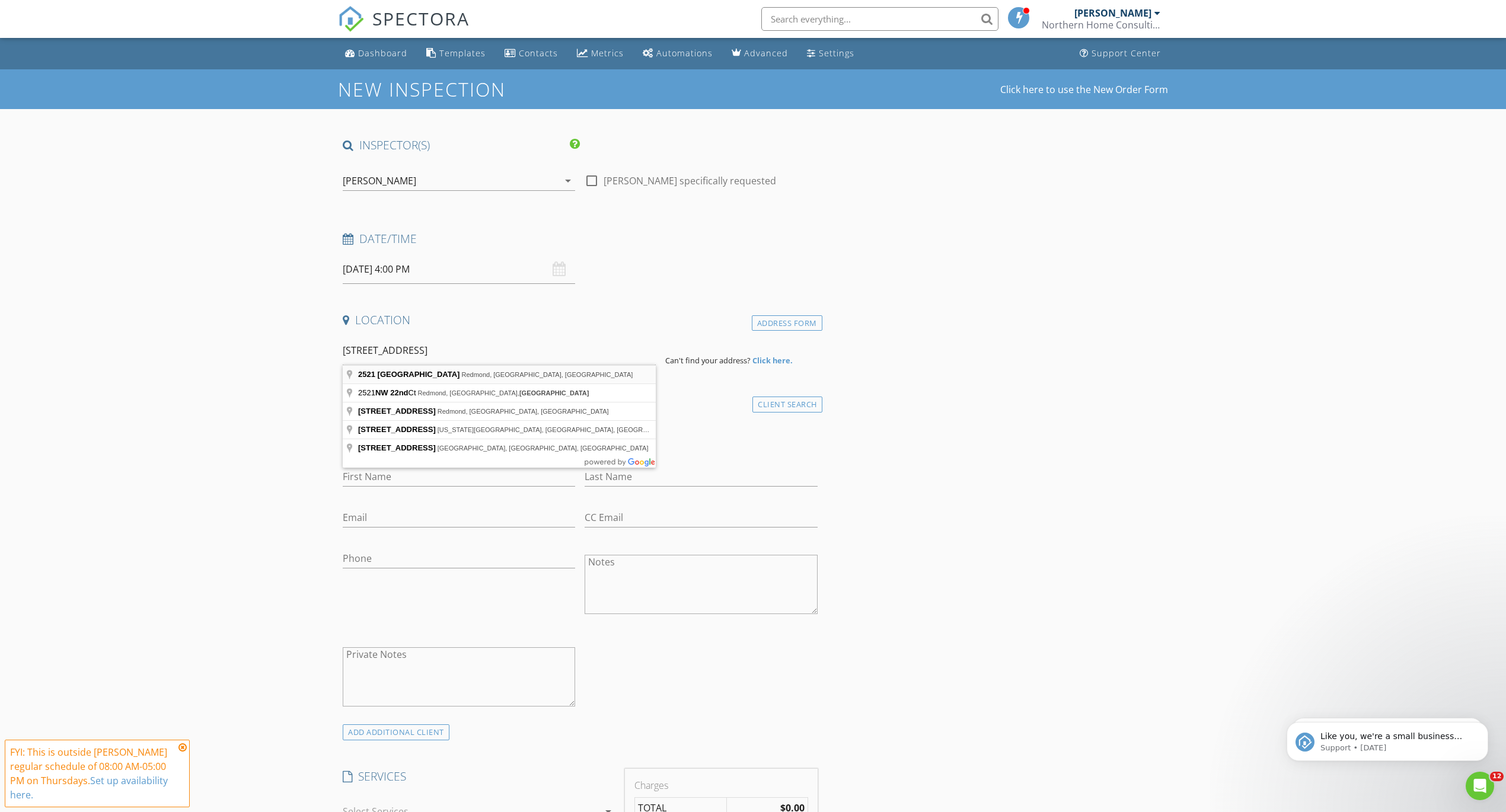
type input "2521 Northwest 22nd Street, Redmond, OR, USA"
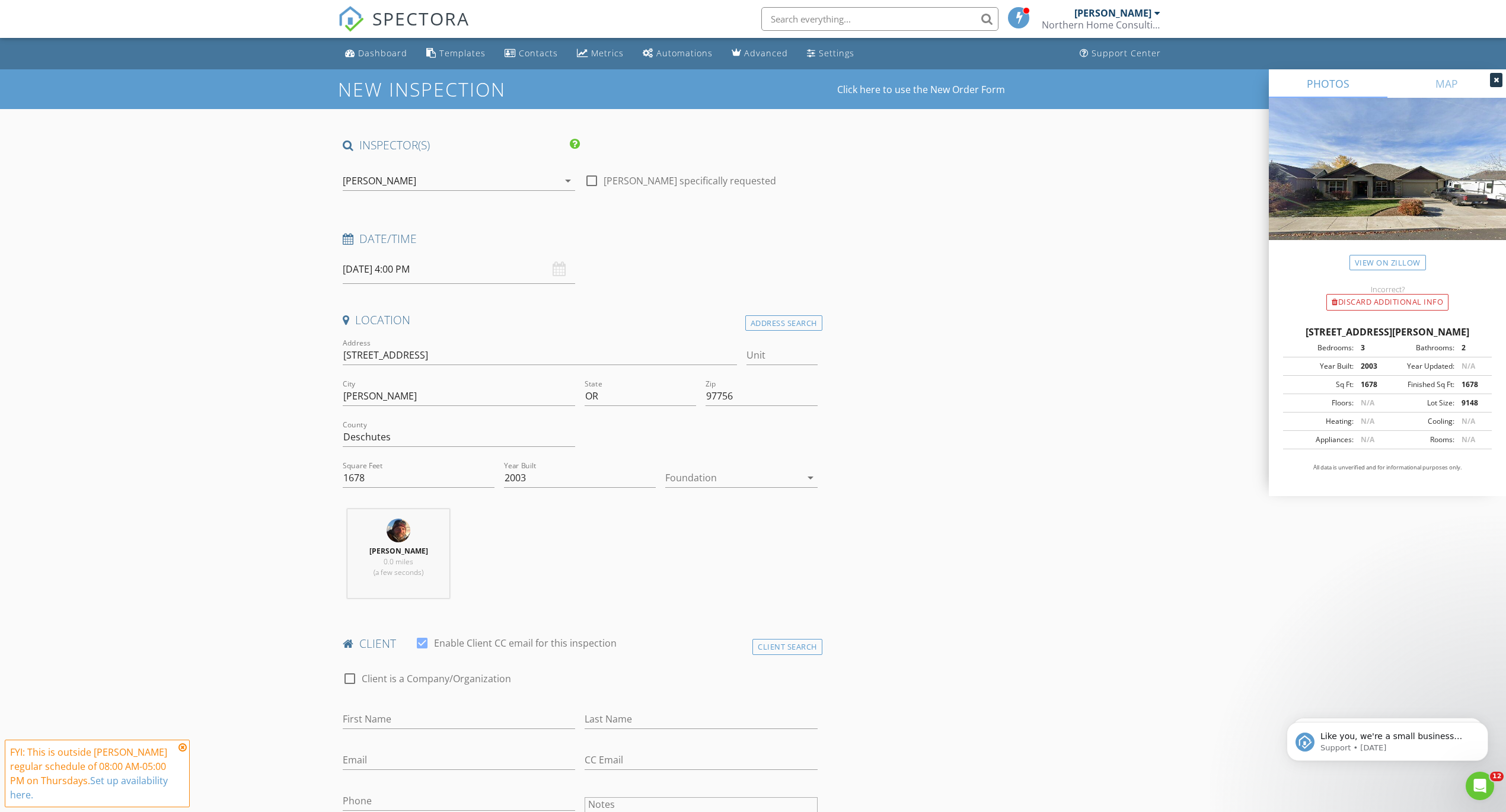
drag, startPoint x: 420, startPoint y: 642, endPoint x: 447, endPoint y: 642, distance: 27.0
click at [420, 642] on div at bounding box center [422, 643] width 20 height 20
checkbox input "false"
click at [799, 646] on div "Client Search" at bounding box center [787, 647] width 70 height 16
click at [489, 679] on input "text" at bounding box center [580, 678] width 475 height 20
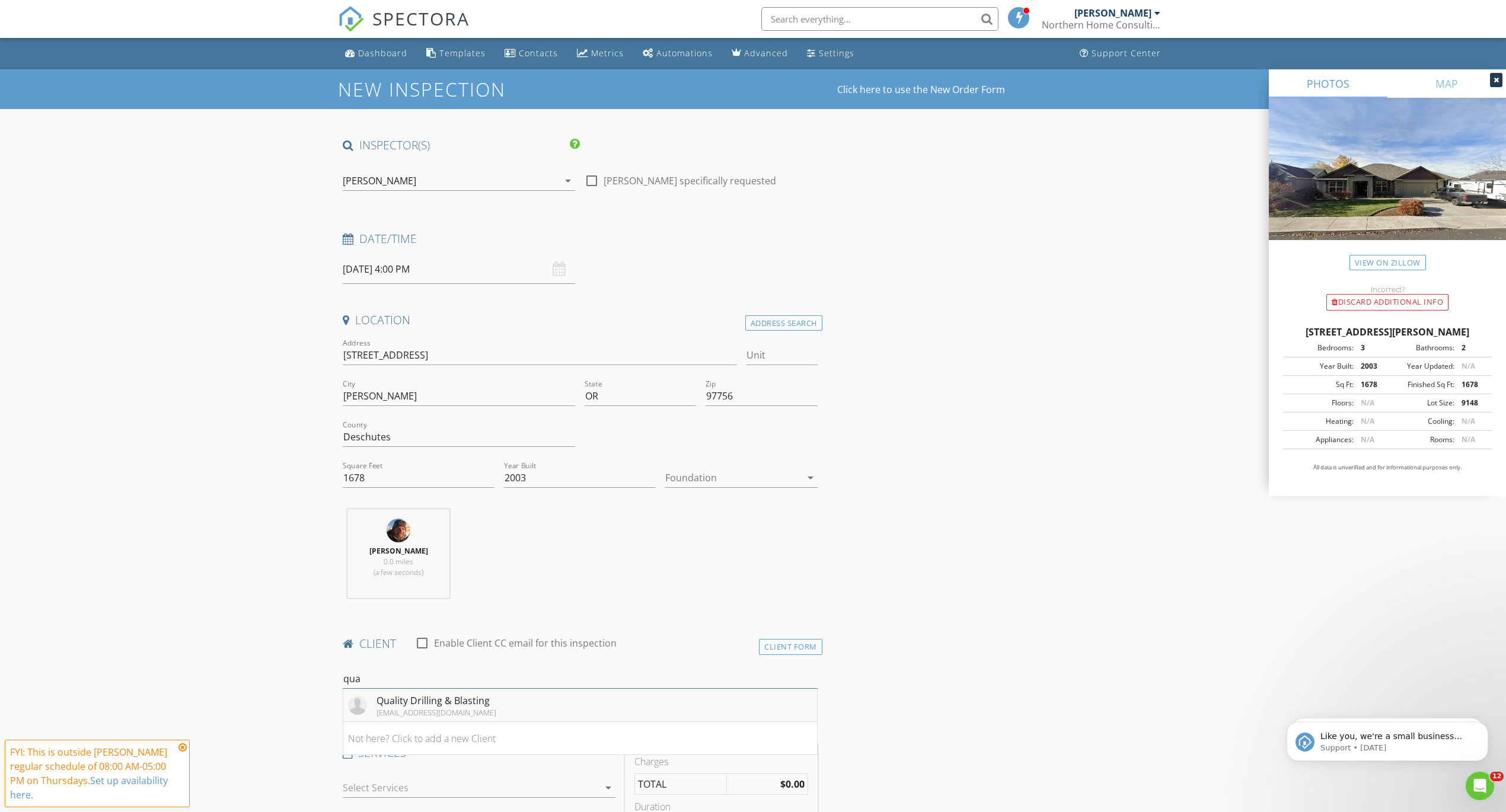
type input "qua"
click at [447, 700] on div "Quality Drilling & Blasting" at bounding box center [436, 701] width 120 height 14
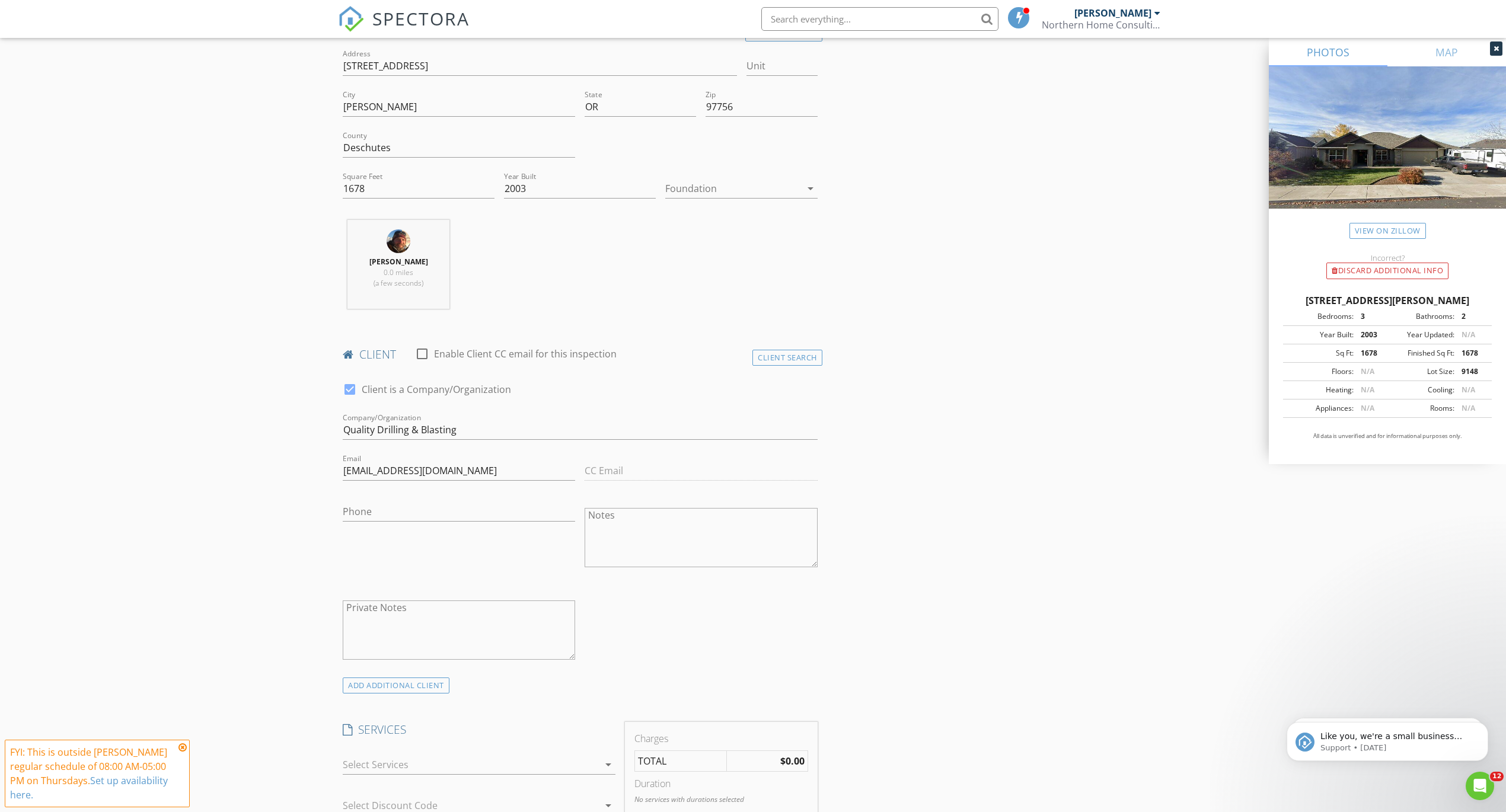
click at [481, 761] on div at bounding box center [470, 764] width 256 height 19
click at [475, 779] on div "Pre-Blast Inspection" at bounding box center [491, 776] width 228 height 24
click at [676, 655] on div "check_box Client is a Company/Organization Company/Organization Quality Drillin…" at bounding box center [580, 524] width 484 height 307
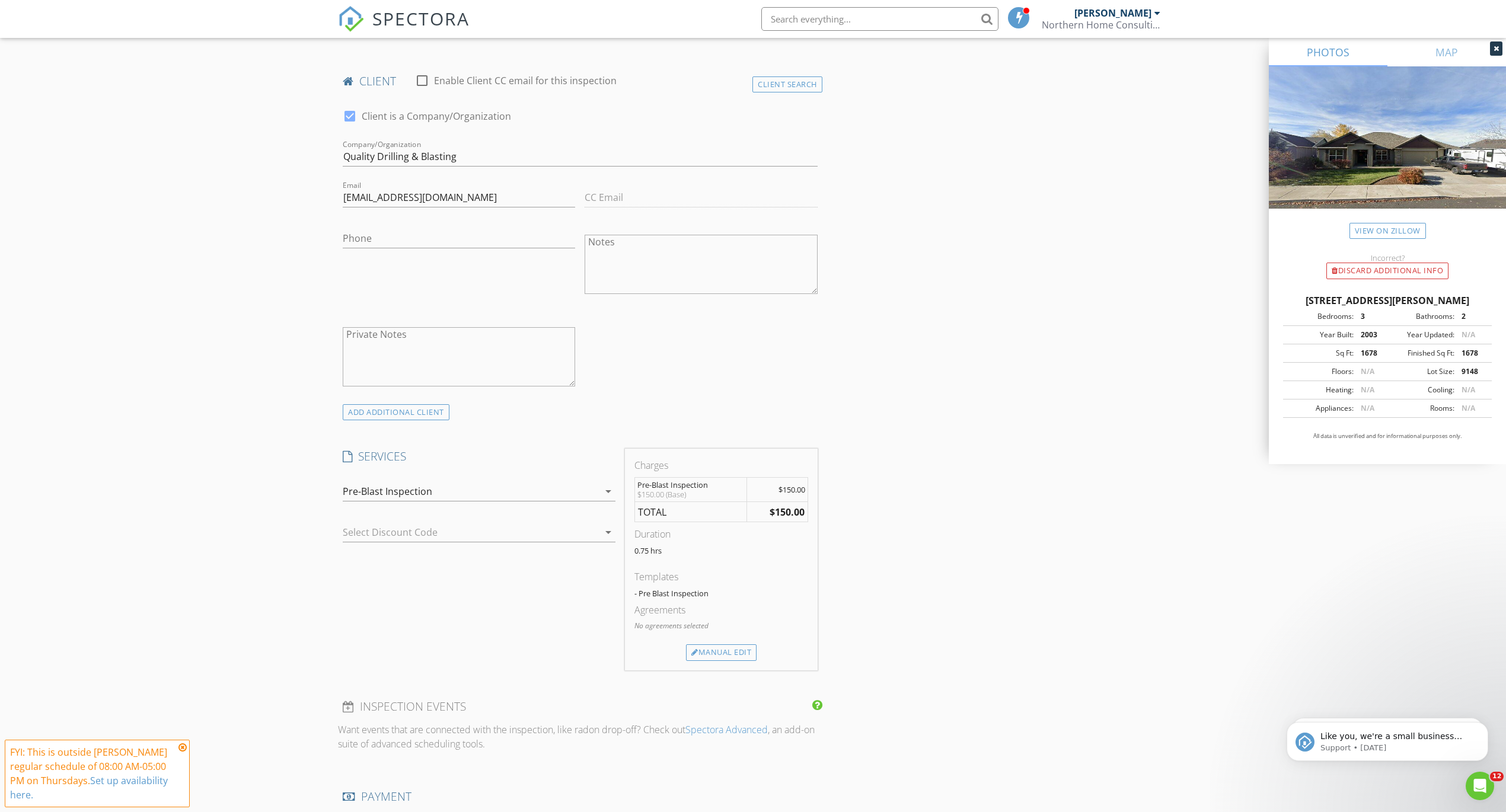
scroll to position [755, 0]
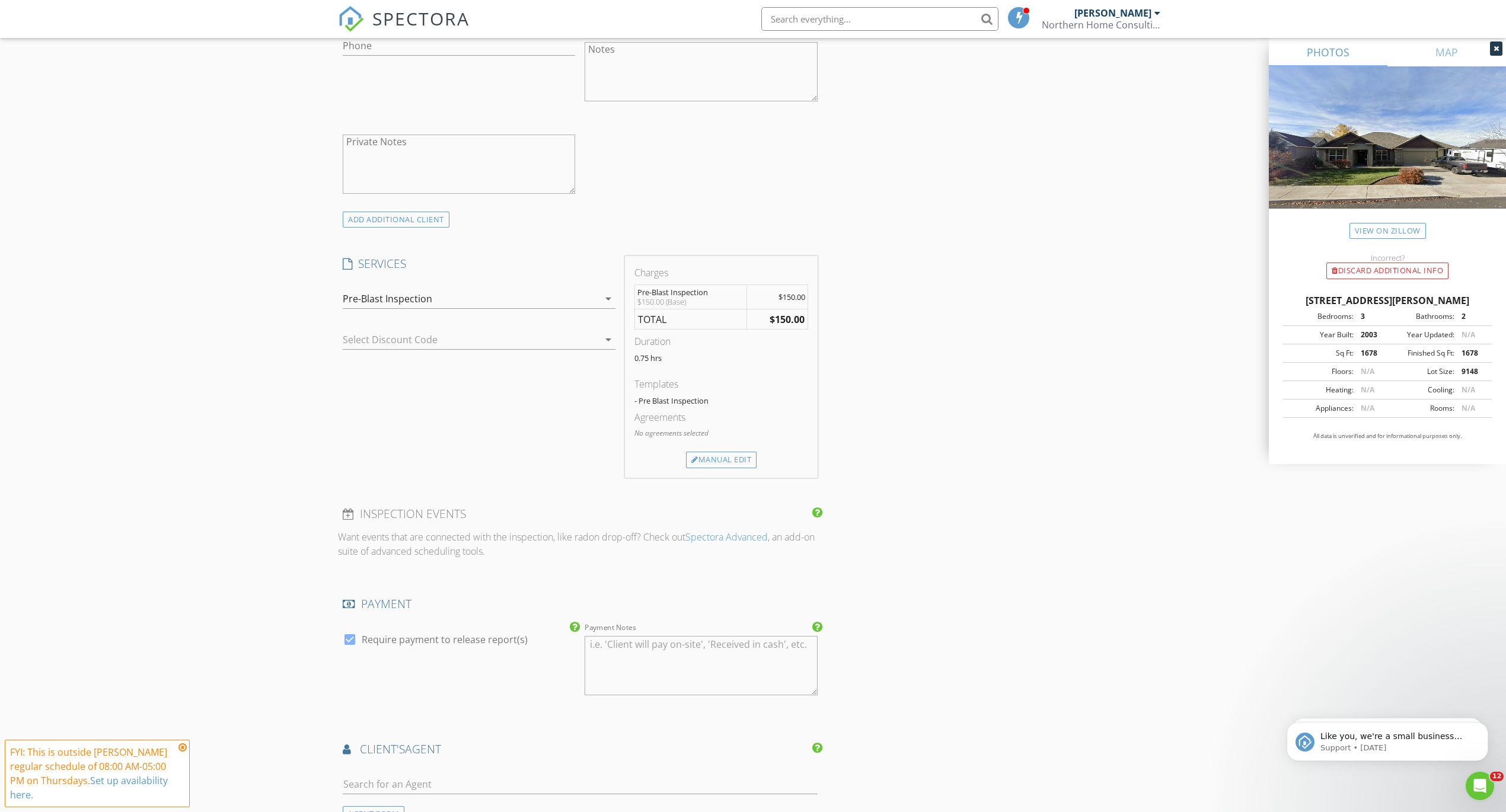
drag, startPoint x: 346, startPoint y: 639, endPoint x: 378, endPoint y: 653, distance: 34.9
click at [346, 639] on div at bounding box center [350, 639] width 20 height 20
checkbox input "false"
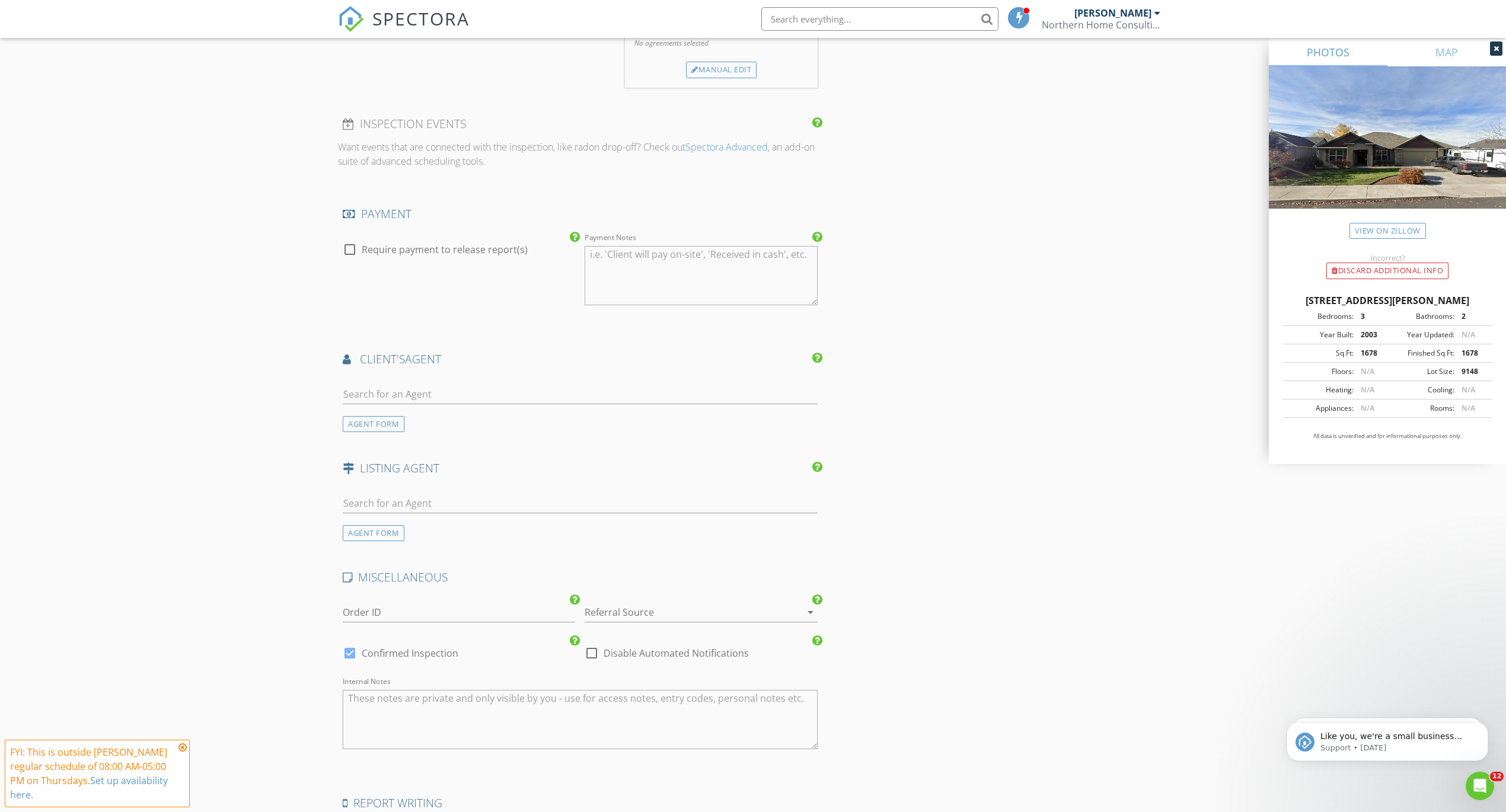
scroll to position [1274, 0]
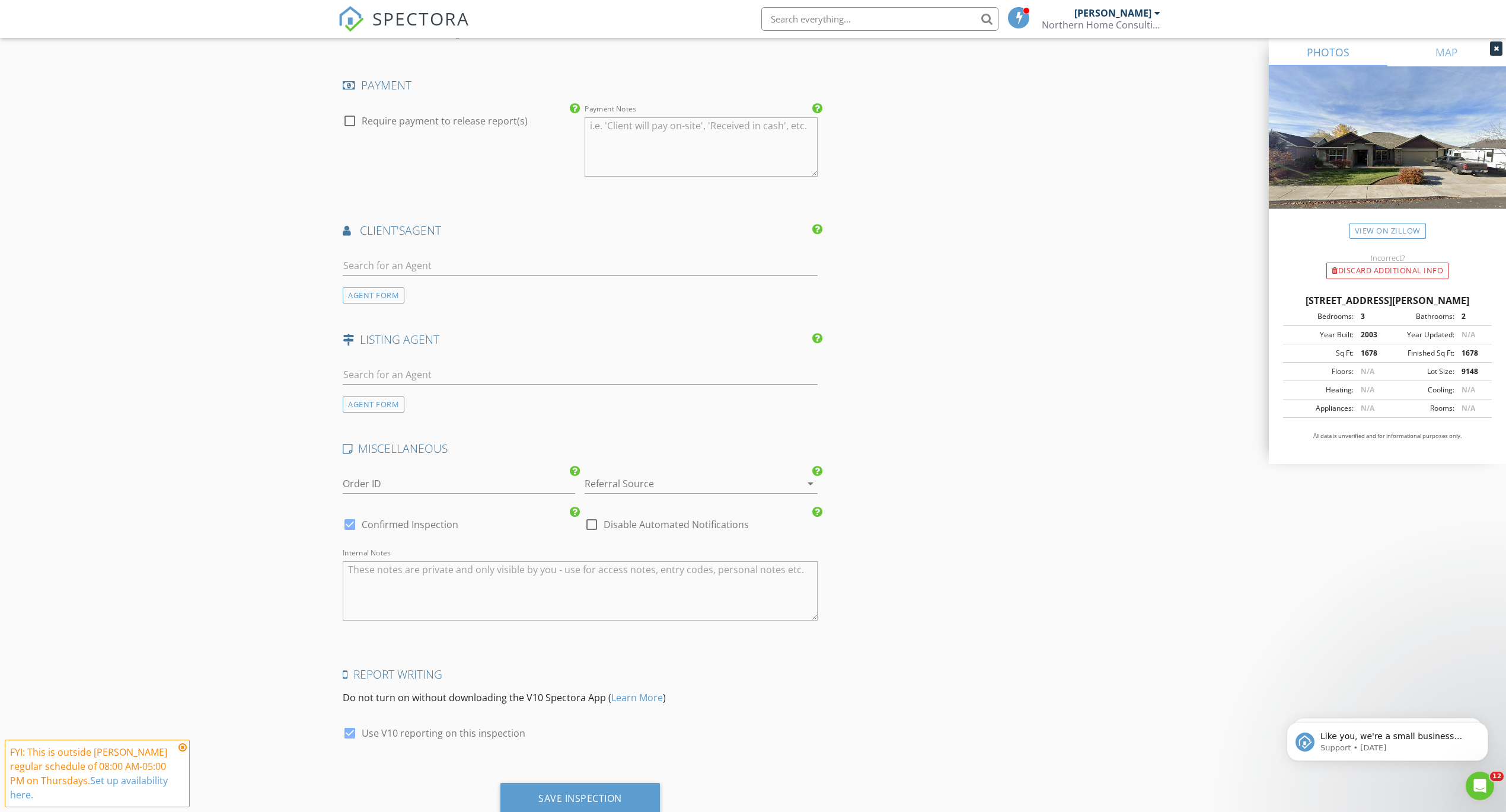
click at [591, 523] on div at bounding box center [592, 524] width 20 height 20
checkbox input "true"
click at [533, 584] on textarea "Internal Notes" at bounding box center [580, 591] width 475 height 59
paste textarea "Bruno Zadnik"
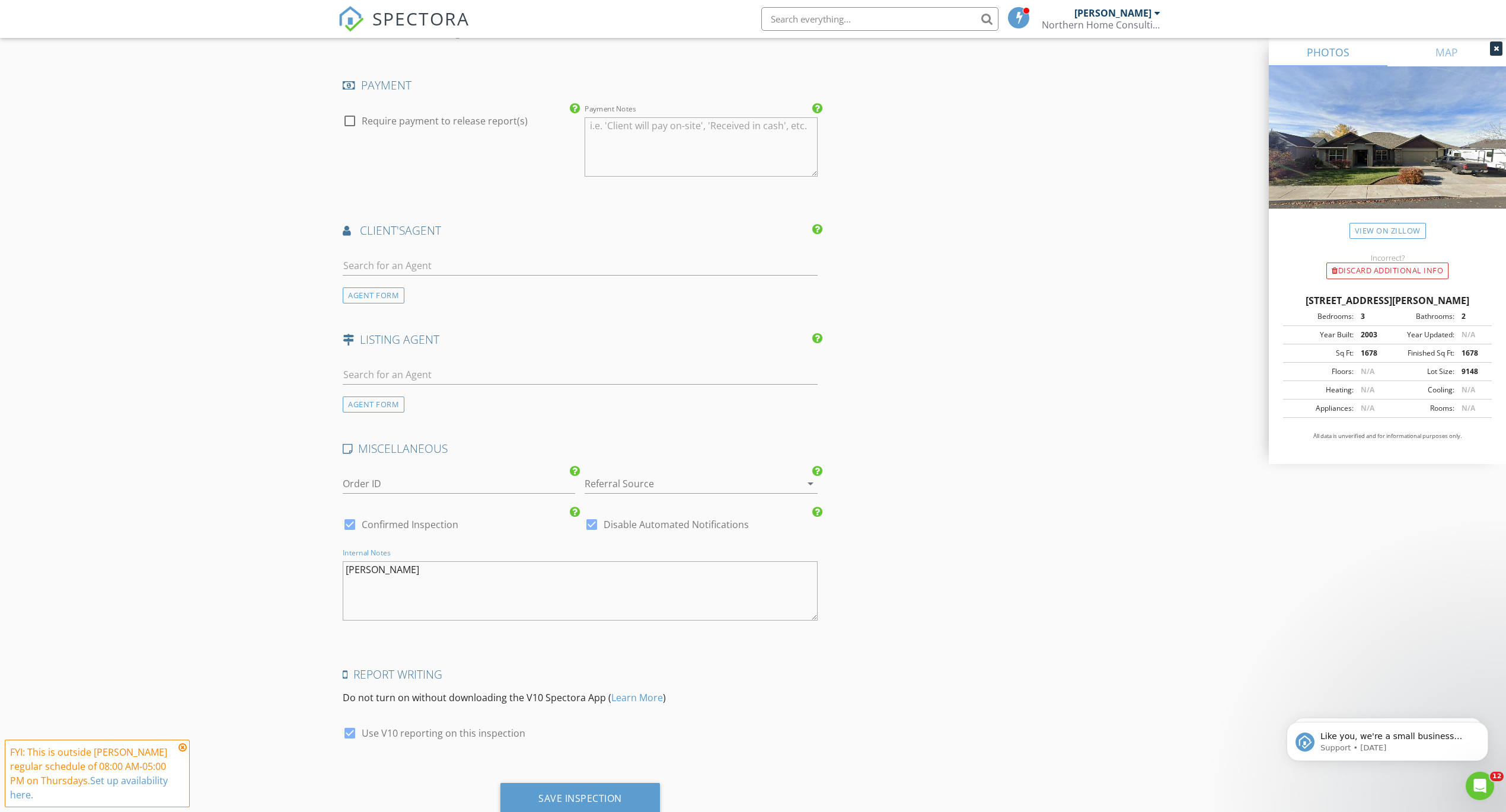
paste textarea "503-702-2355"
click at [346, 566] on textarea "Bruno Zadnik 503-702-2355" at bounding box center [580, 591] width 475 height 59
type textarea "EXTERIOR ONLY [PERSON_NAME] [PHONE_NUMBER]"
click at [608, 798] on div "Save Inspection" at bounding box center [580, 798] width 84 height 12
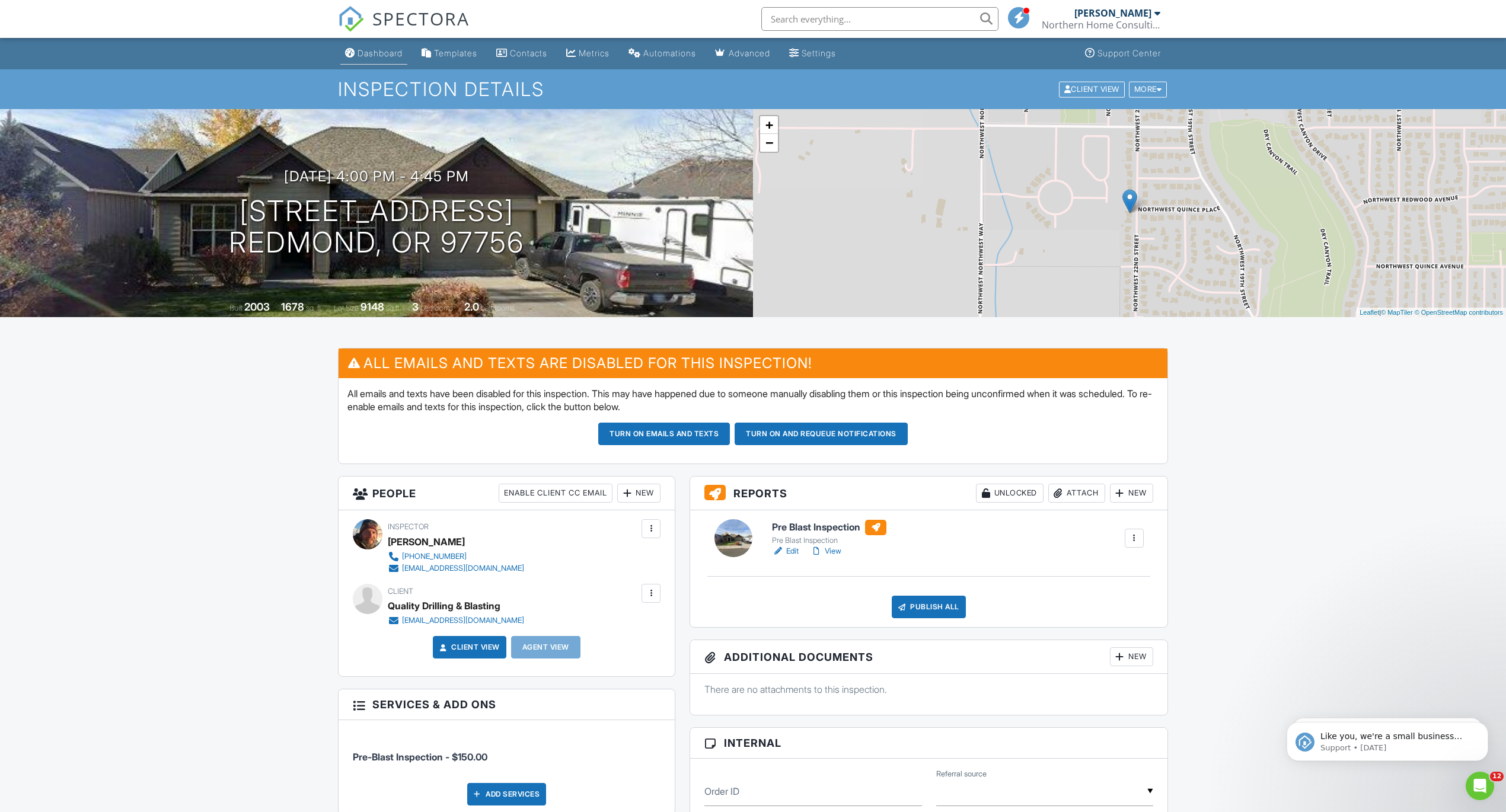
click at [375, 51] on div "Dashboard" at bounding box center [380, 53] width 45 height 10
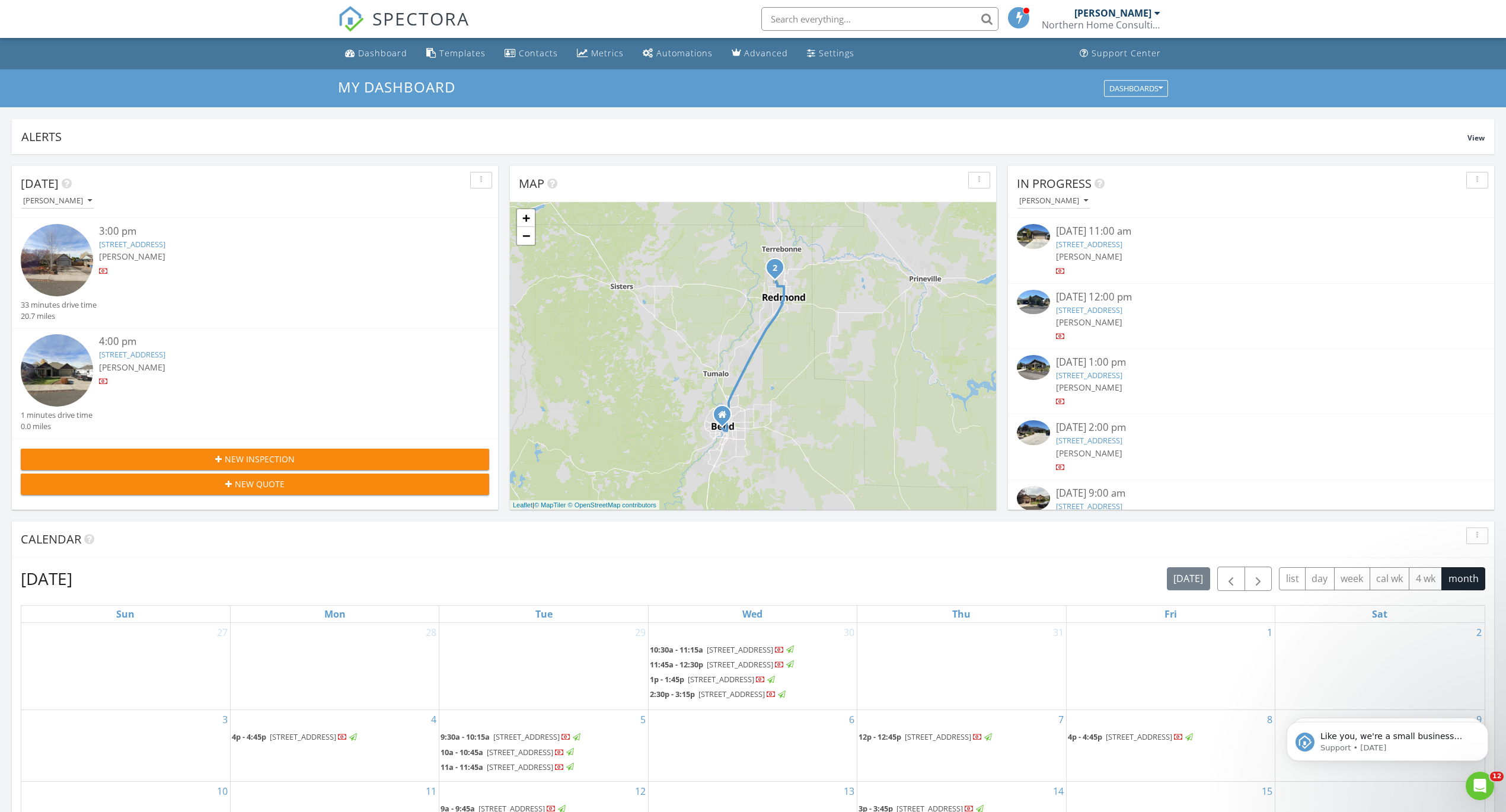
click at [145, 243] on link "[STREET_ADDRESS]" at bounding box center [132, 244] width 66 height 11
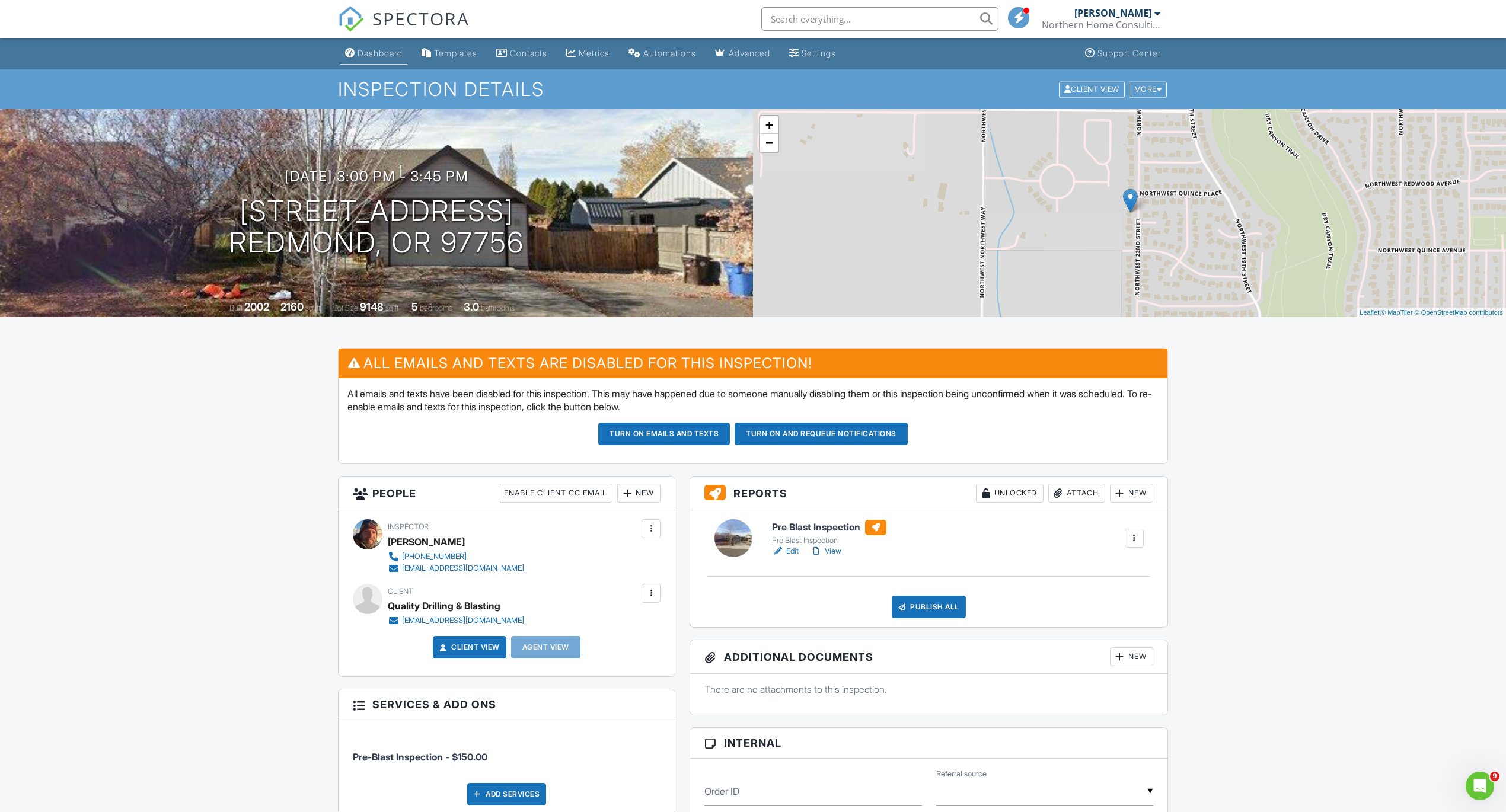
click at [375, 58] on link "Dashboard" at bounding box center [374, 53] width 67 height 22
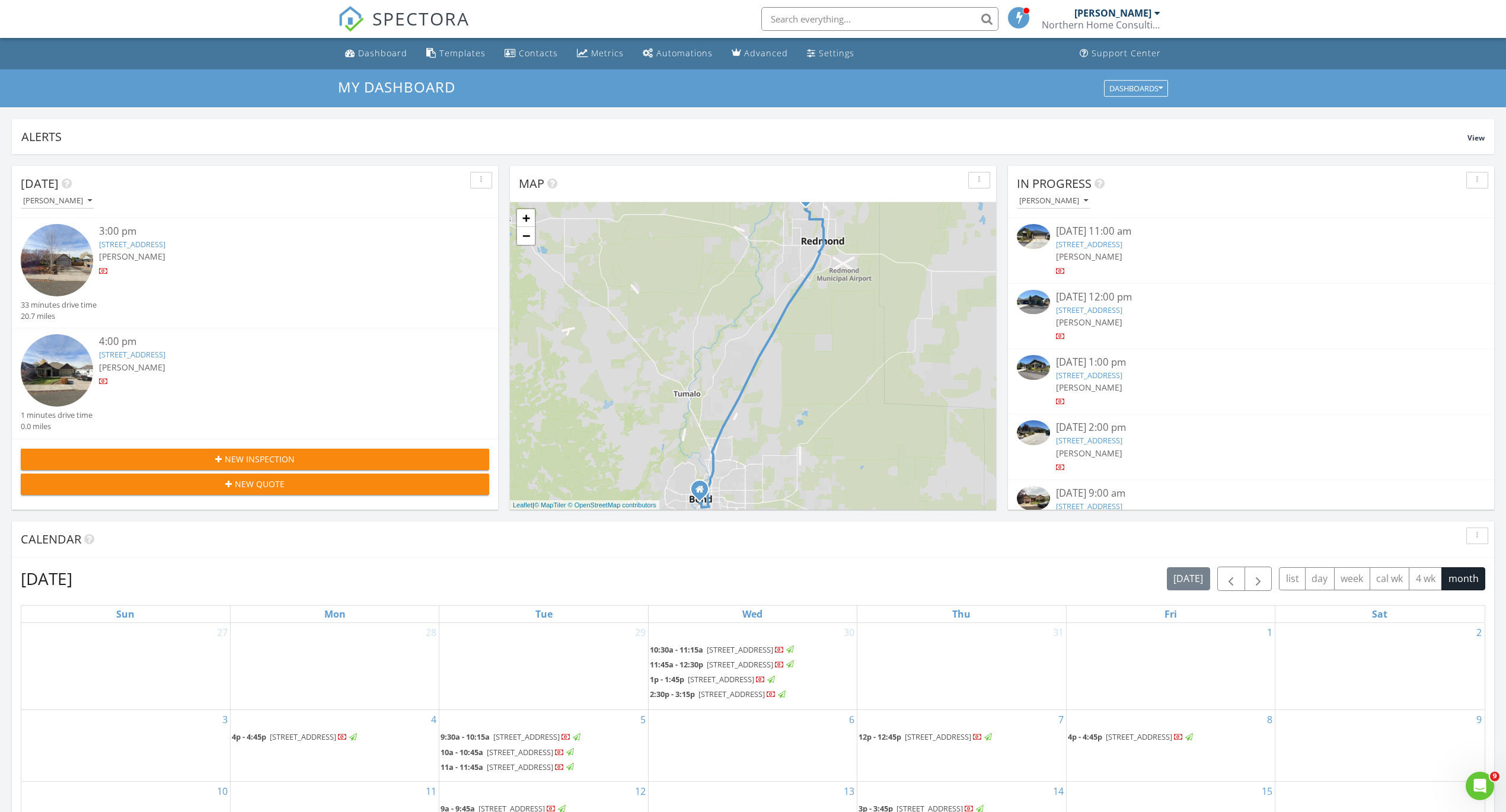
click at [159, 352] on link "2521 NW 22nd St, Redmond, OR 97756" at bounding box center [132, 354] width 66 height 11
